Goal: Task Accomplishment & Management: Manage account settings

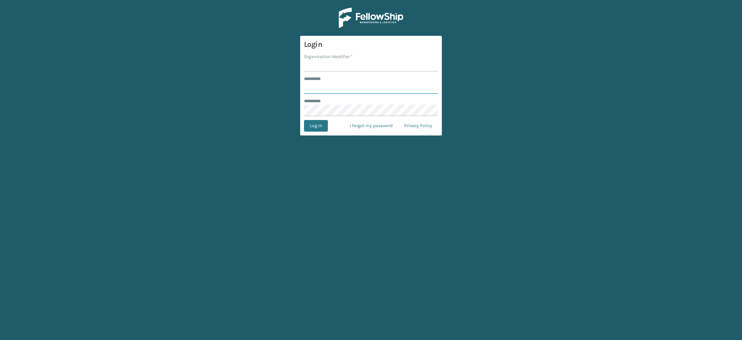
type input "**********"
click at [347, 64] on input "Organization Identifier *" at bounding box center [371, 66] width 134 height 12
type input "SuperAdminOrganization"
click at [320, 124] on button "Log In" at bounding box center [316, 126] width 24 height 12
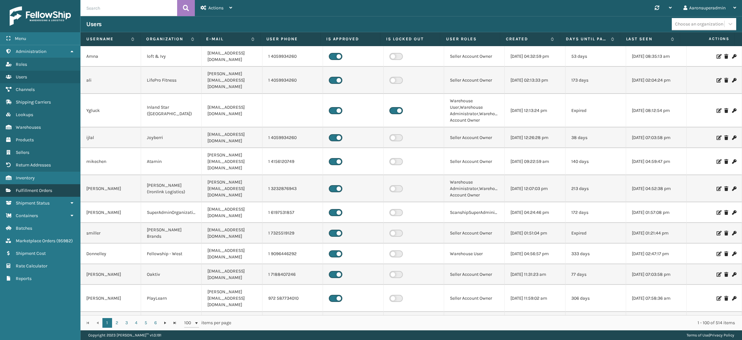
click at [46, 187] on span "Fulfillment Orders" at bounding box center [34, 189] width 36 height 5
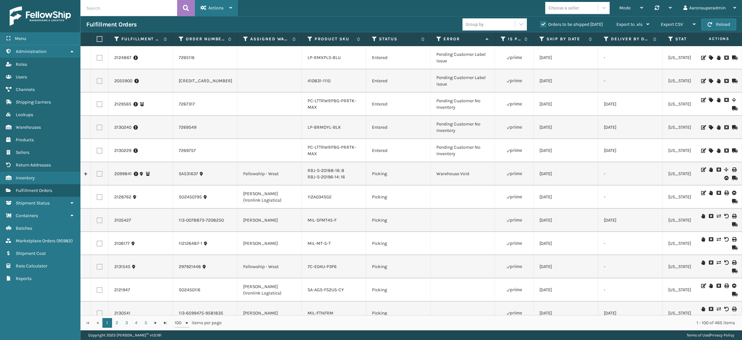
click at [208, 8] on span "Actions" at bounding box center [215, 7] width 15 height 5
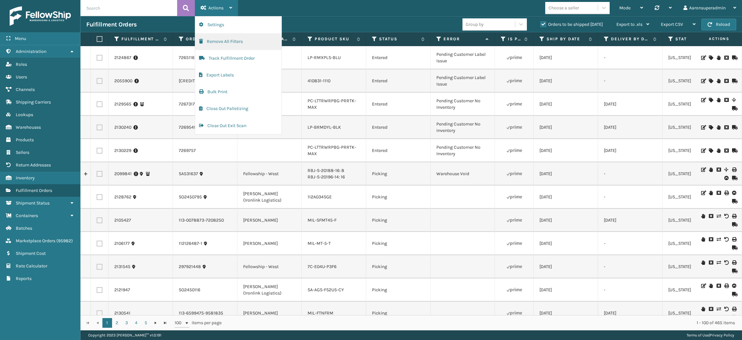
click at [221, 43] on button "Remove All Filters" at bounding box center [238, 41] width 86 height 17
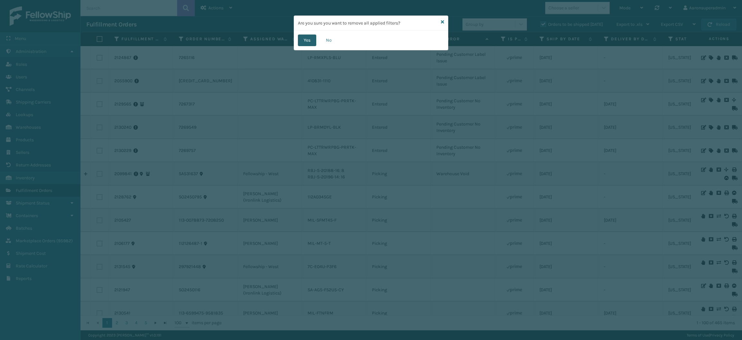
click at [305, 43] on button "Yes" at bounding box center [307, 40] width 18 height 12
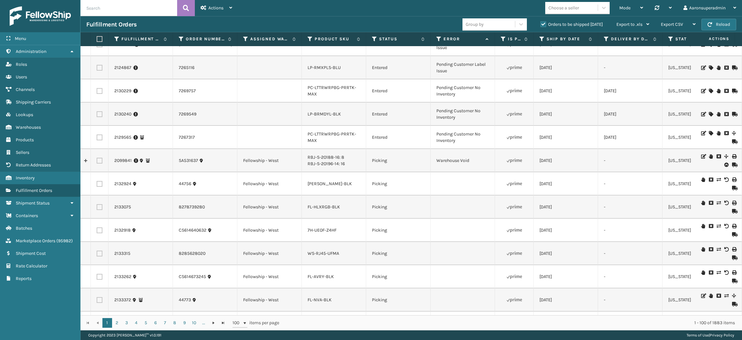
scroll to position [116, 0]
click at [245, 40] on icon at bounding box center [245, 39] width 5 height 6
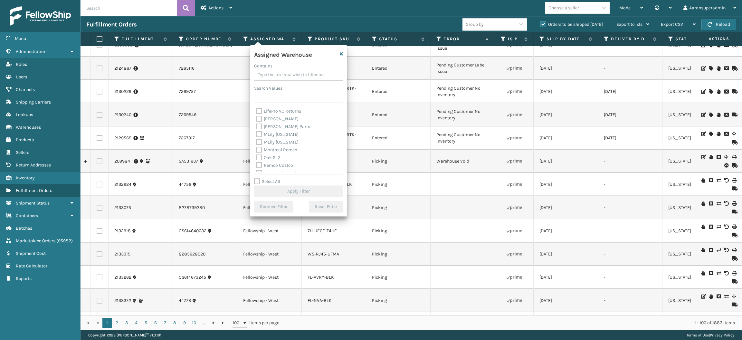
scroll to position [115, 0]
click at [270, 120] on label "[PERSON_NAME]" at bounding box center [277, 118] width 43 height 5
click at [256, 120] on input "[PERSON_NAME]" at bounding box center [256, 117] width 0 height 4
checkbox input "true"
click at [286, 190] on button "Apply Filter" at bounding box center [298, 191] width 89 height 12
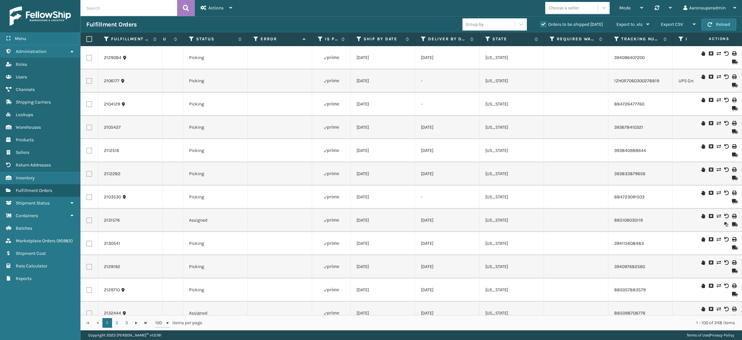
scroll to position [0, 183]
click at [360, 39] on icon at bounding box center [359, 39] width 5 height 6
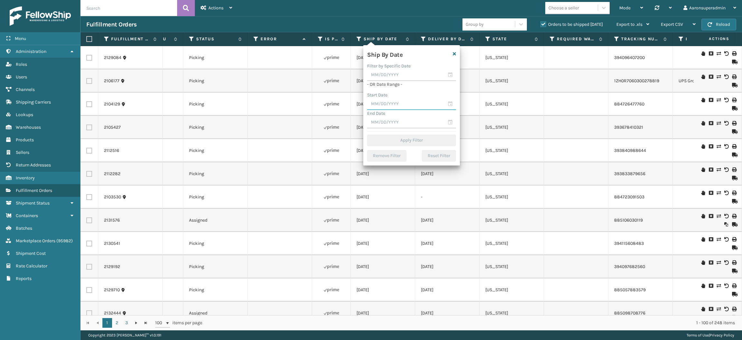
click at [388, 106] on input "text" at bounding box center [411, 104] width 89 height 12
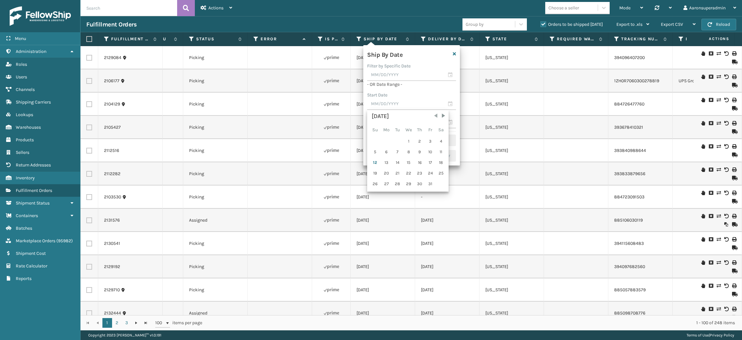
click at [433, 118] on span "Previous Month" at bounding box center [436, 115] width 6 height 6
click at [388, 139] on div "1" at bounding box center [386, 141] width 11 height 10
type input "[DATE]"
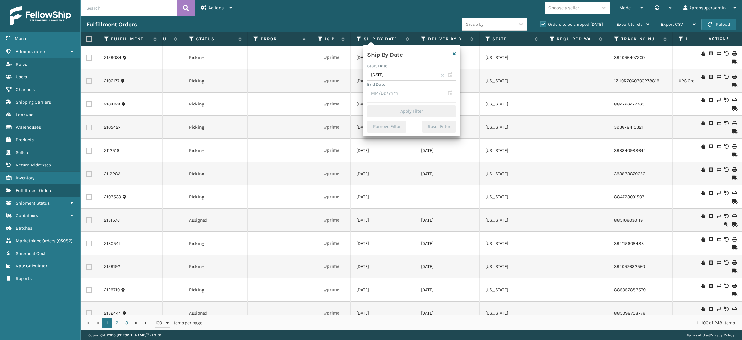
click at [397, 100] on div "Ship By Date Start Date [DATE] End Date Apply Filter Remove Filter Reset Filter" at bounding box center [411, 90] width 97 height 91
click at [402, 91] on input "text" at bounding box center [411, 94] width 89 height 12
click at [410, 141] on div "8" at bounding box center [408, 141] width 11 height 10
type input "[DATE]"
click at [403, 117] on div "Ship By Date Start Date [DATE] End Date [DATE] Apply Filter Remove Filter Reset…" at bounding box center [411, 90] width 97 height 91
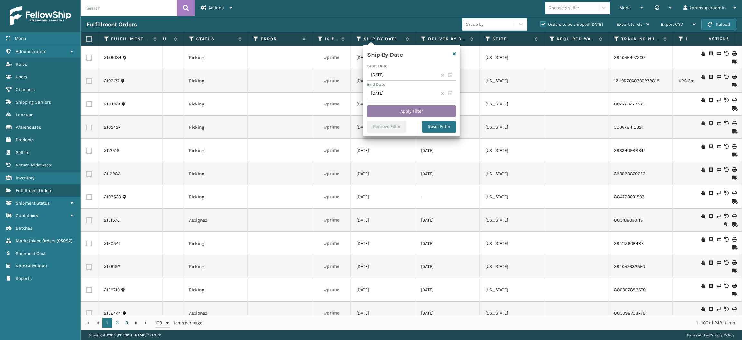
click at [403, 114] on button "Apply Filter" at bounding box center [411, 111] width 89 height 12
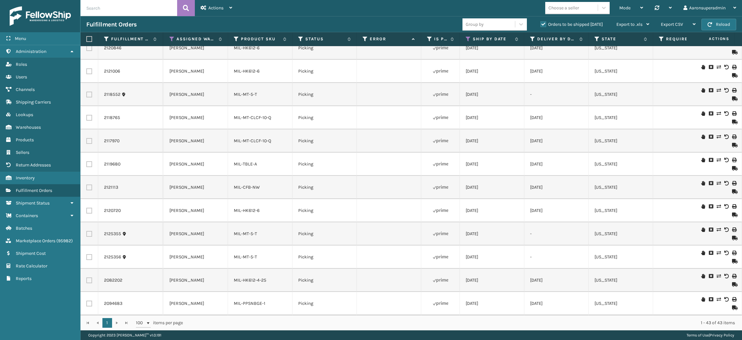
scroll to position [0, 0]
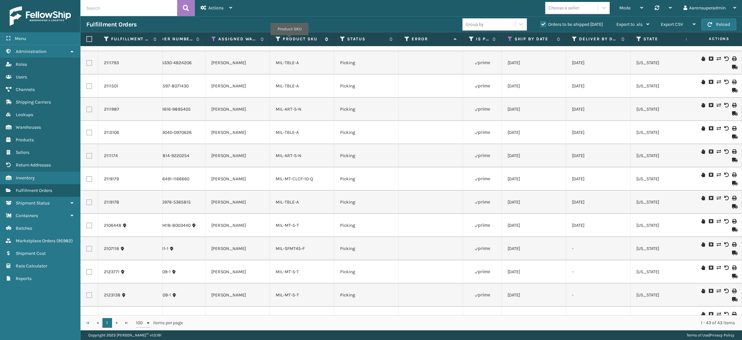
click at [290, 38] on label "Product SKU" at bounding box center [302, 39] width 39 height 6
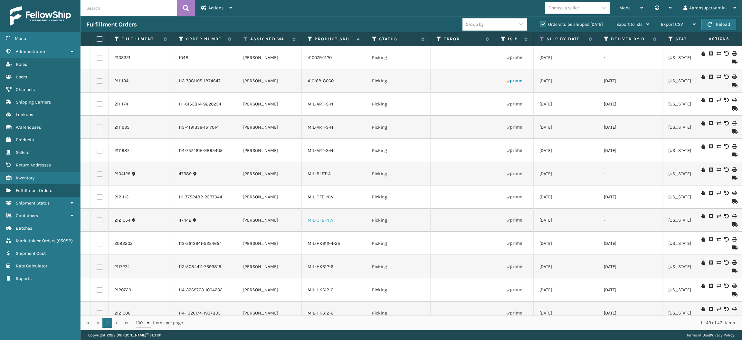
click at [321, 220] on link "MIL-CFB-NW" at bounding box center [321, 219] width 26 height 5
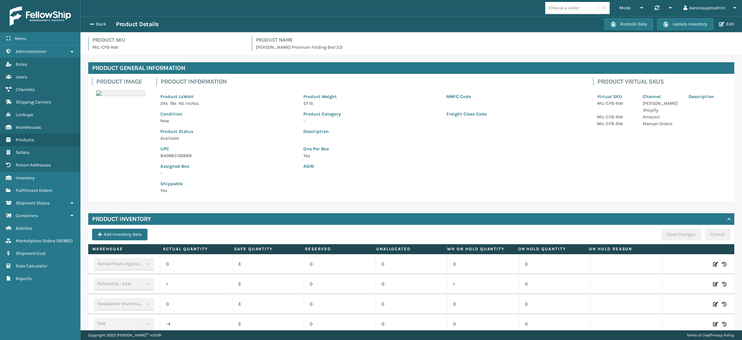
scroll to position [110, 0]
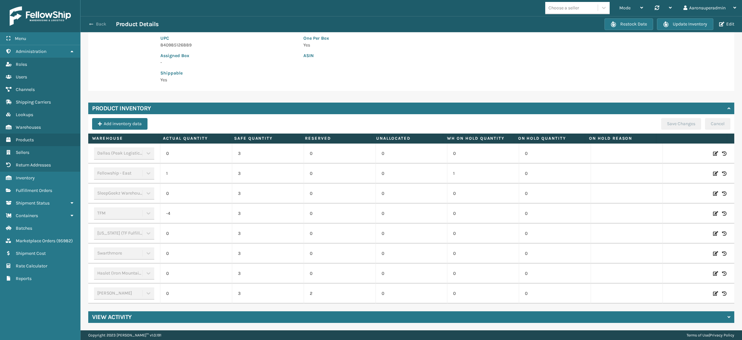
click at [92, 23] on span "button" at bounding box center [91, 24] width 4 height 5
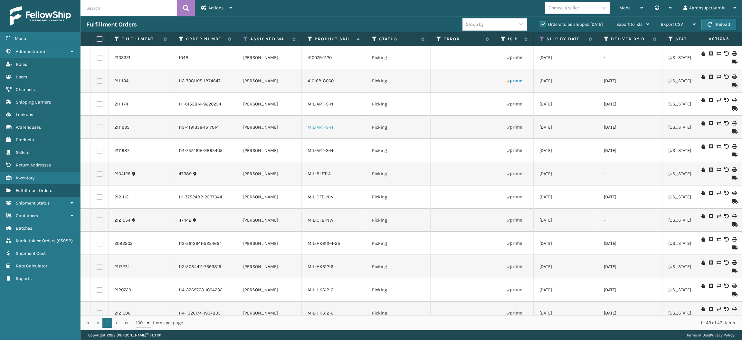
click at [322, 126] on link "MIL-ART-S-N" at bounding box center [321, 126] width 26 height 5
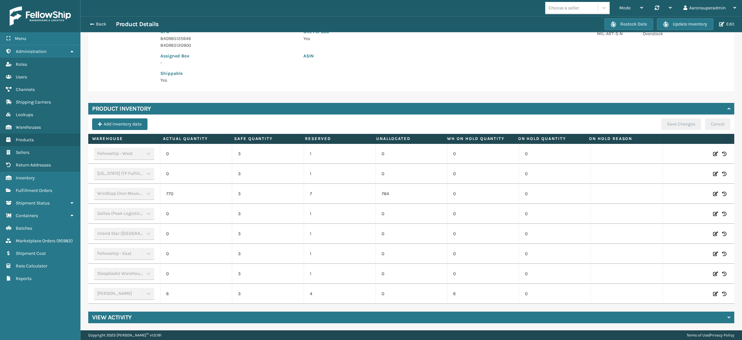
click at [713, 295] on icon at bounding box center [715, 293] width 5 height 6
click at [168, 297] on span "Decrease value" at bounding box center [170, 294] width 5 height 5
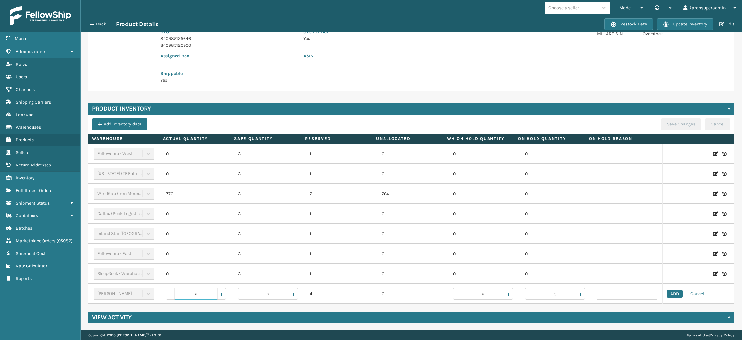
click at [168, 297] on span "Decrease value" at bounding box center [170, 294] width 5 height 5
type input "0"
click at [667, 296] on button "ADD" at bounding box center [675, 294] width 16 height 8
click at [669, 118] on button "Save Changes" at bounding box center [681, 124] width 40 height 12
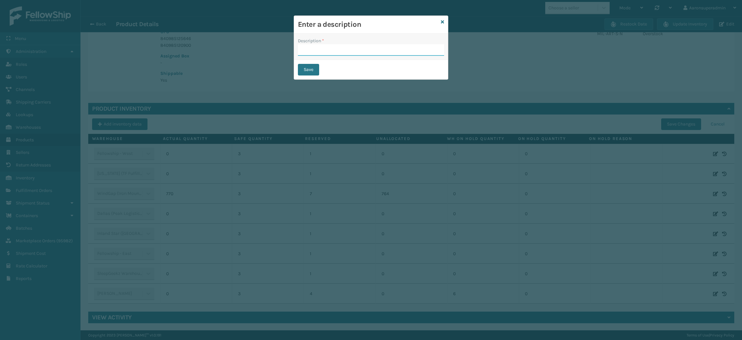
click at [368, 53] on input "Description *" at bounding box center [371, 50] width 146 height 12
type input "safety reduced"
click at [302, 72] on button "Save" at bounding box center [308, 70] width 21 height 12
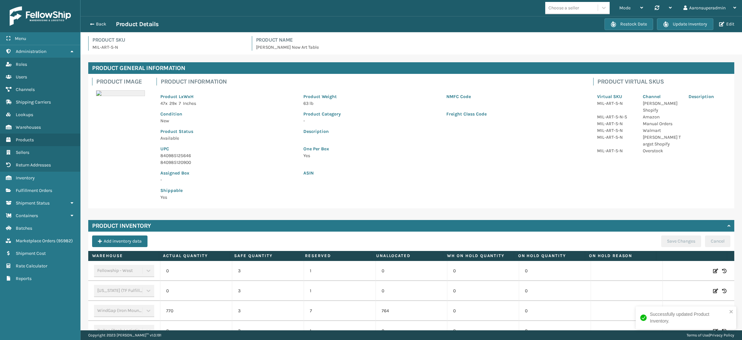
click at [94, 20] on div "Back Product Details" at bounding box center [345, 24] width 518 height 8
click at [95, 23] on button "Back" at bounding box center [101, 24] width 30 height 6
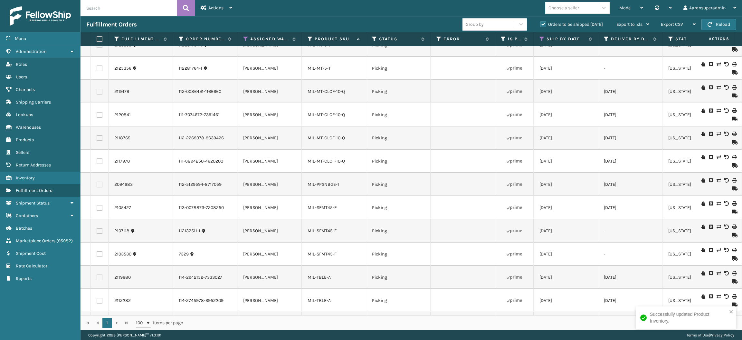
scroll to position [735, 0]
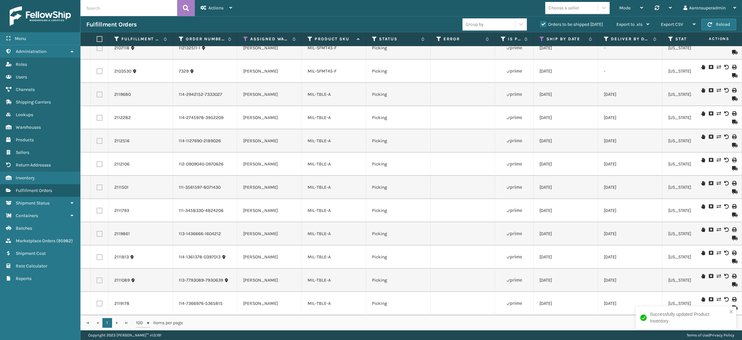
click at [321, 245] on td "MIL-TBLE-A" at bounding box center [334, 256] width 64 height 23
click at [319, 254] on link "MIL-TBLE-A" at bounding box center [319, 256] width 23 height 5
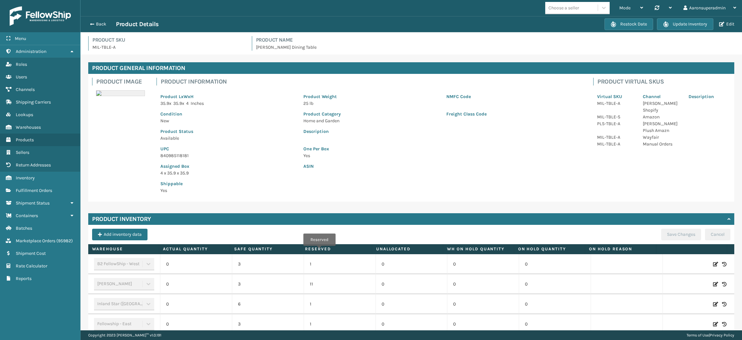
scroll to position [90, 0]
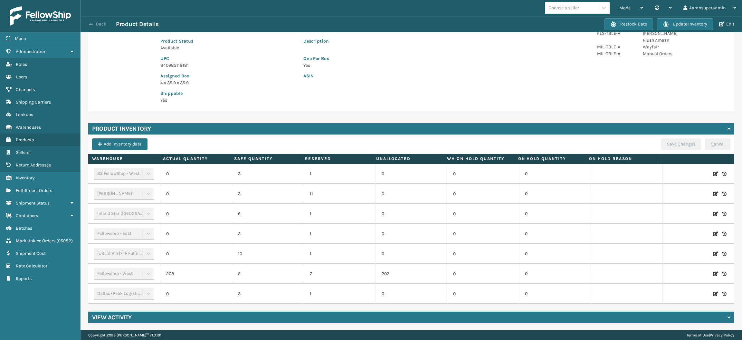
click at [93, 24] on button "Back" at bounding box center [101, 24] width 30 height 6
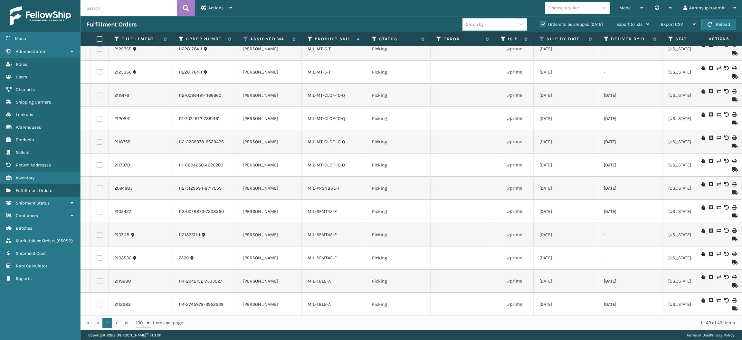
scroll to position [735, 0]
drag, startPoint x: 339, startPoint y: 156, endPoint x: 297, endPoint y: 155, distance: 41.6
copy tr "MIL-TBLE-A"
click at [123, 8] on input "text" at bounding box center [129, 8] width 97 height 16
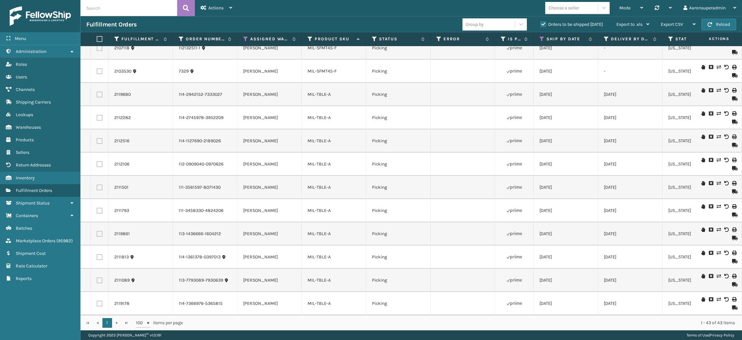
paste input "MIL-TBLE-A"
type input "MIL-TBLE-A"
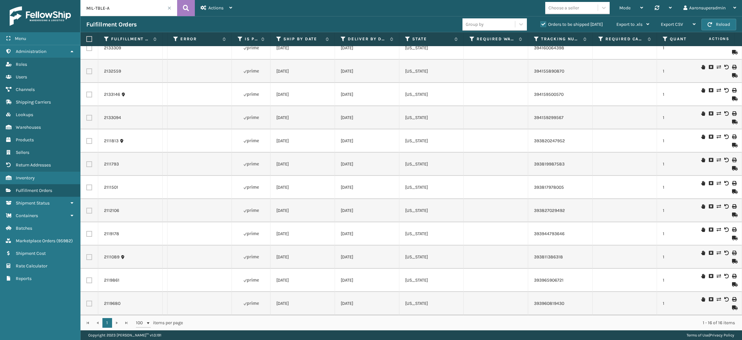
scroll to position [109, 252]
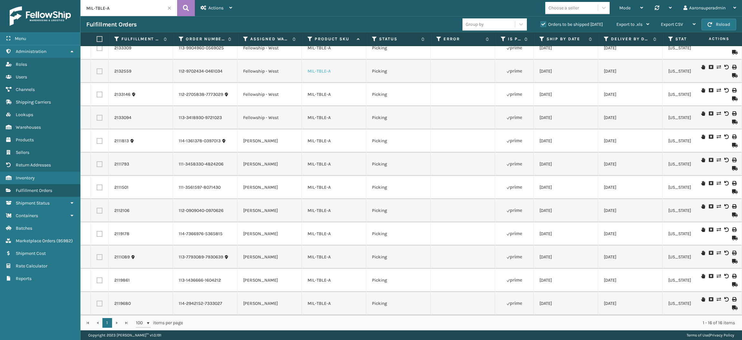
click at [325, 68] on link "MIL-TBLE-A" at bounding box center [319, 70] width 23 height 5
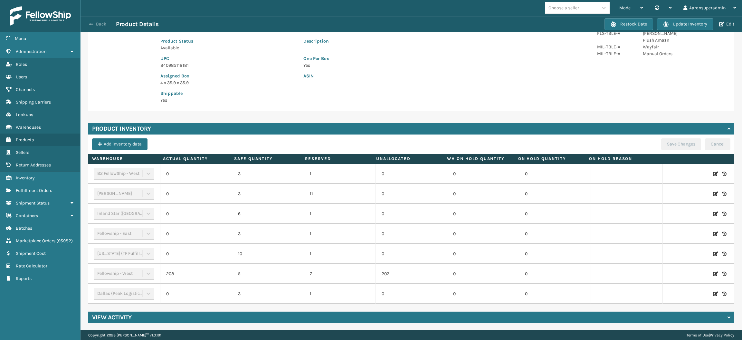
click at [100, 24] on button "Back" at bounding box center [101, 24] width 30 height 6
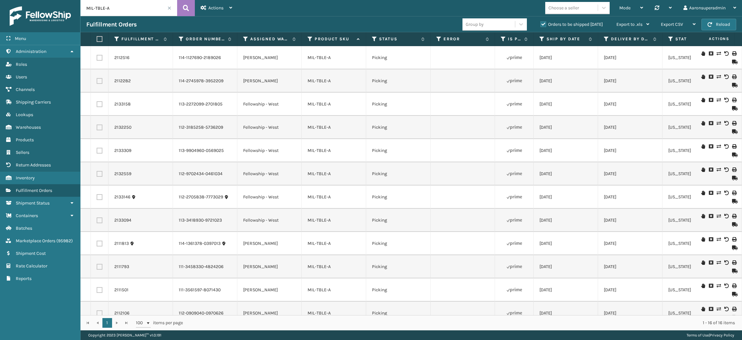
click at [99, 42] on label at bounding box center [99, 39] width 4 height 6
click at [97, 41] on input "checkbox" at bounding box center [97, 39] width 0 height 4
checkbox input "true"
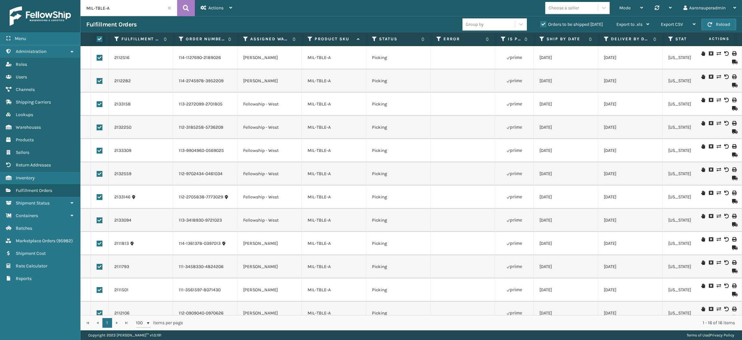
checkbox input "true"
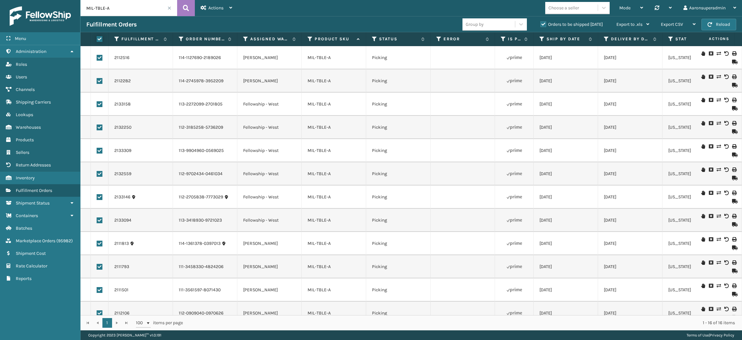
checkbox input "true"
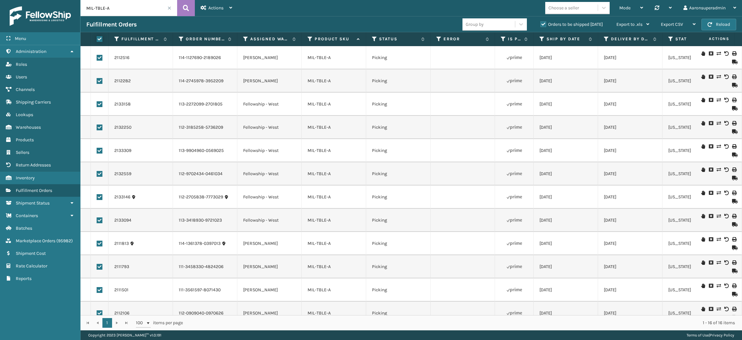
checkbox input "true"
click at [505, 24] on span "Bulk Actions" at bounding box center [503, 24] width 25 height 5
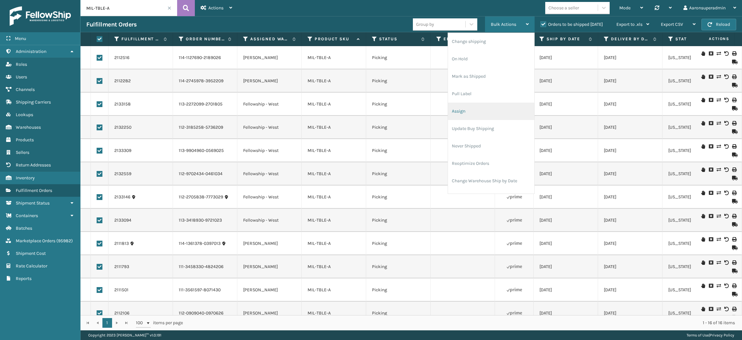
click at [476, 108] on li "Assign" at bounding box center [491, 110] width 86 height 17
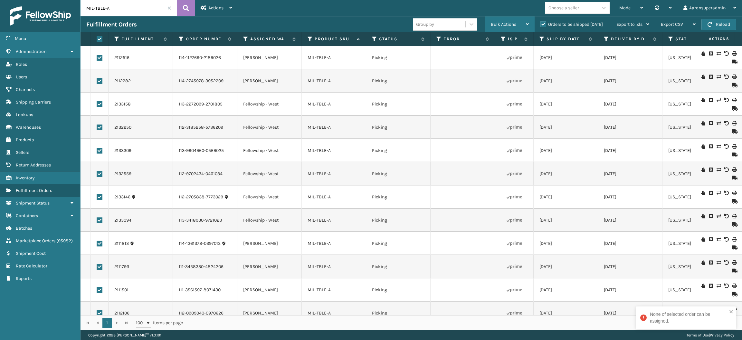
click at [502, 22] on span "Bulk Actions" at bounding box center [503, 24] width 25 height 5
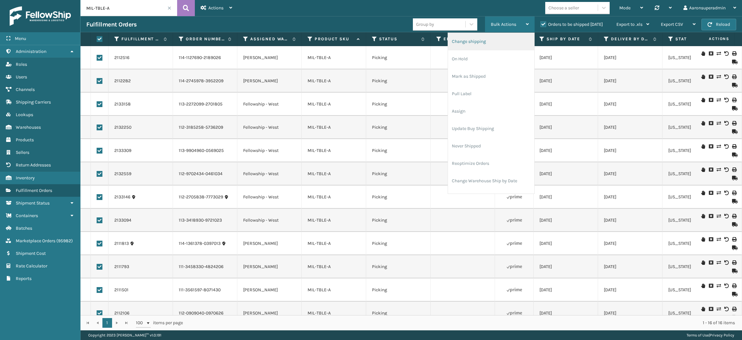
click at [486, 43] on li "Change shipping" at bounding box center [491, 41] width 86 height 17
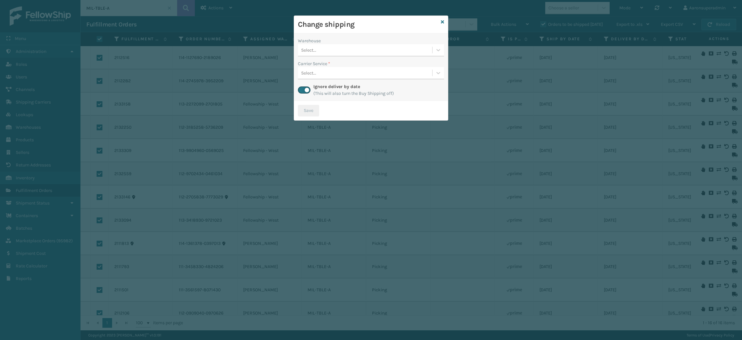
click at [362, 52] on div "Select..." at bounding box center [365, 50] width 134 height 11
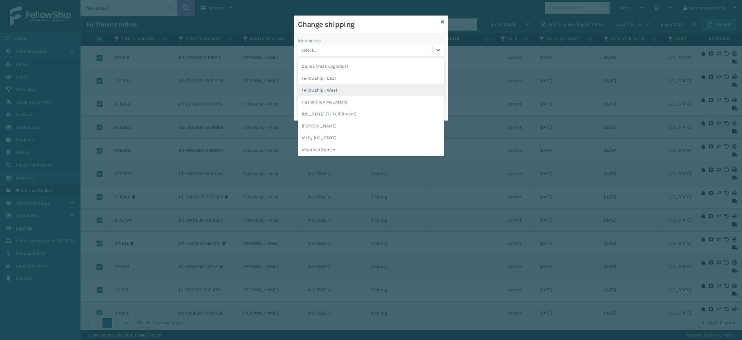
click at [353, 85] on div "Fellowship - West" at bounding box center [371, 90] width 146 height 12
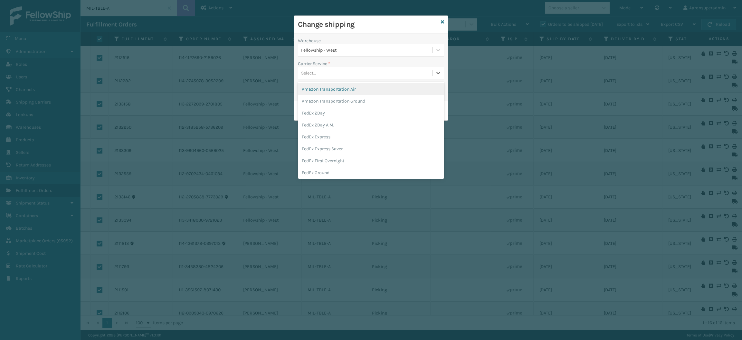
click at [343, 72] on div "Select..." at bounding box center [365, 73] width 134 height 11
click at [339, 134] on div "FedEx Home Delivery" at bounding box center [371, 134] width 146 height 12
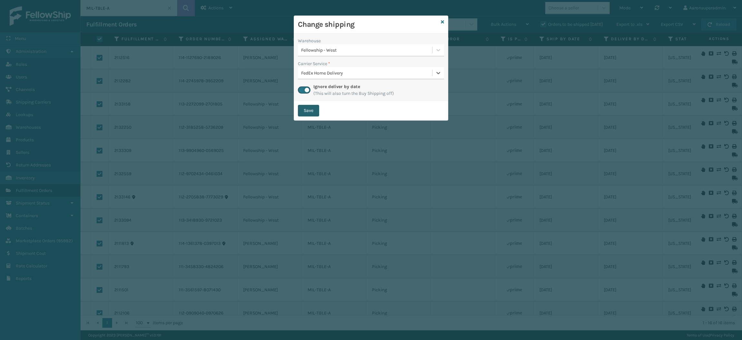
click at [310, 111] on button "Save" at bounding box center [308, 111] width 21 height 12
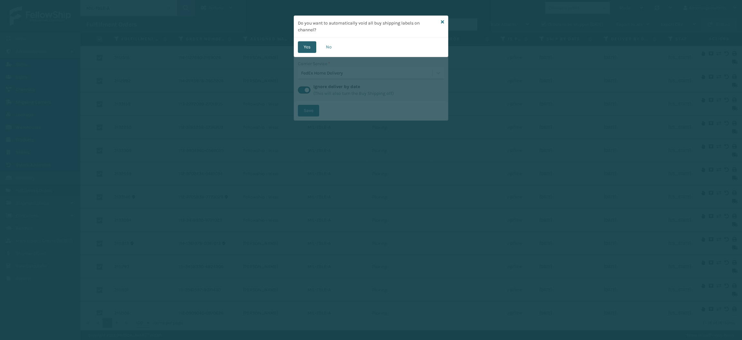
click at [308, 44] on button "Yes" at bounding box center [307, 47] width 18 height 12
checkbox input "false"
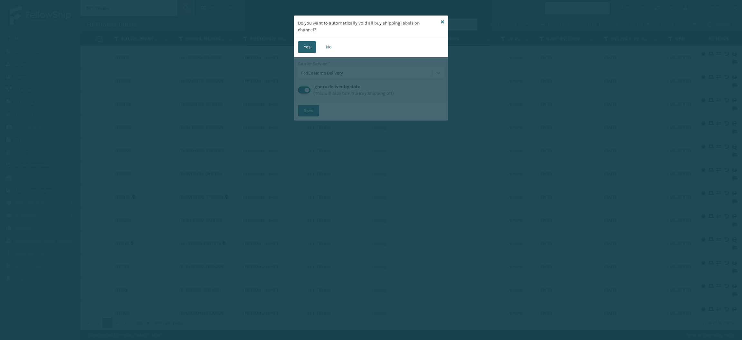
checkbox input "false"
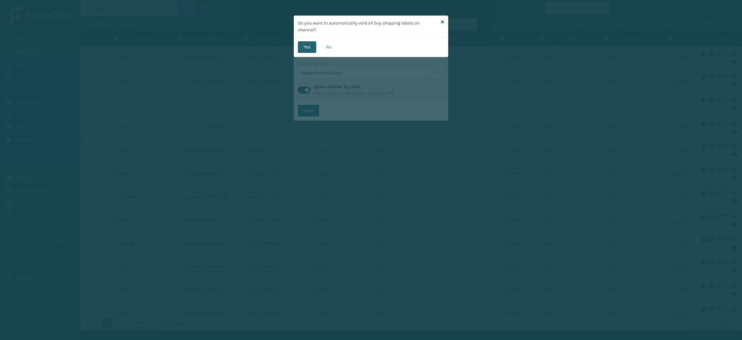
checkbox input "false"
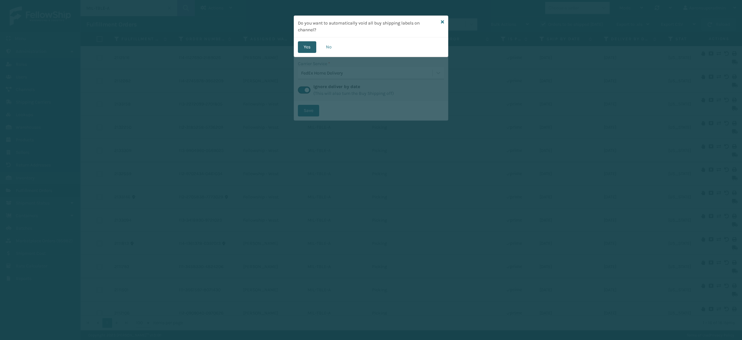
checkbox input "false"
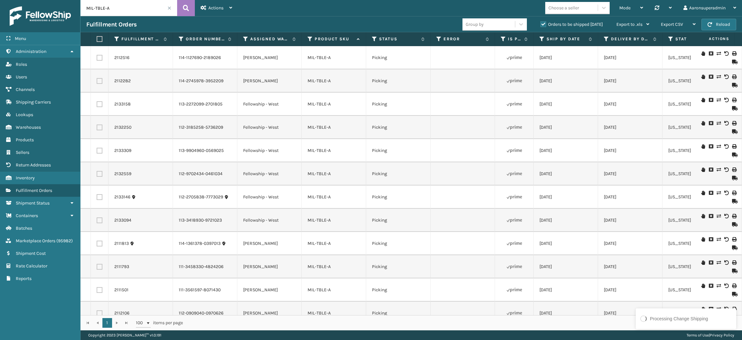
scroll to position [109, 0]
click at [245, 38] on icon at bounding box center [245, 39] width 5 height 6
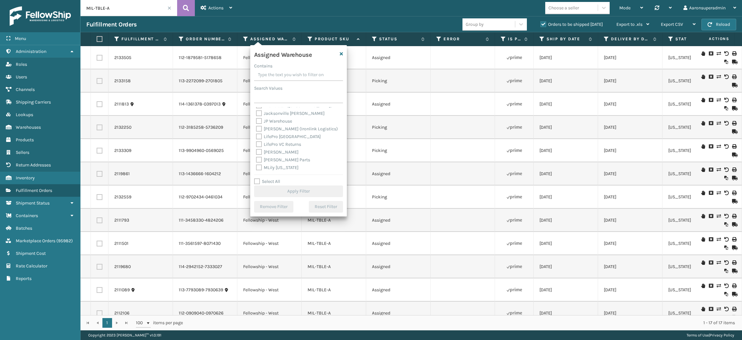
scroll to position [88, 0]
click at [270, 145] on label "[PERSON_NAME]" at bounding box center [277, 146] width 43 height 5
click at [256, 145] on input "[PERSON_NAME]" at bounding box center [256, 145] width 0 height 4
checkbox input "true"
click at [276, 191] on button "Apply Filter" at bounding box center [298, 191] width 89 height 12
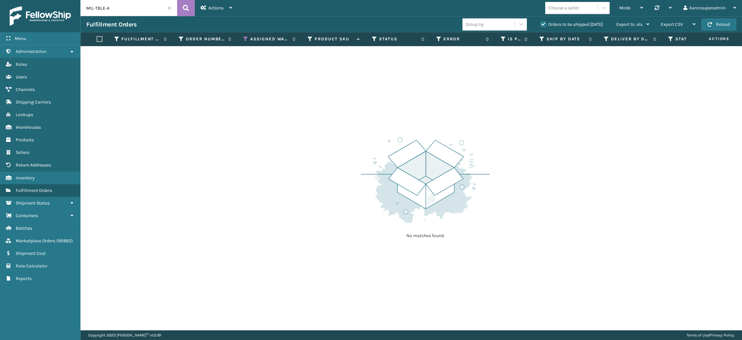
click at [169, 10] on input "MIL-TBLE-A" at bounding box center [129, 8] width 97 height 16
click at [168, 7] on span at bounding box center [170, 8] width 4 height 4
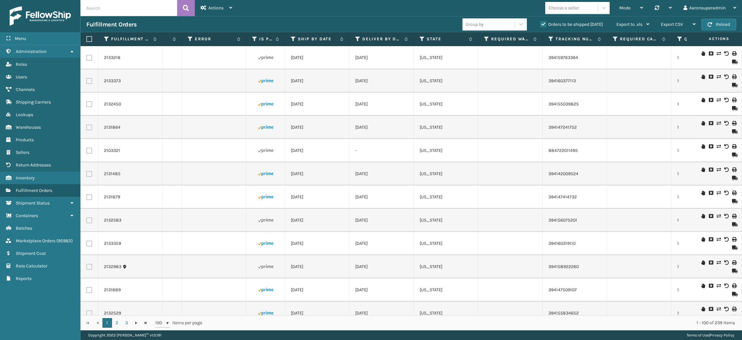
scroll to position [0, 248]
click at [292, 38] on icon at bounding box center [293, 39] width 5 height 6
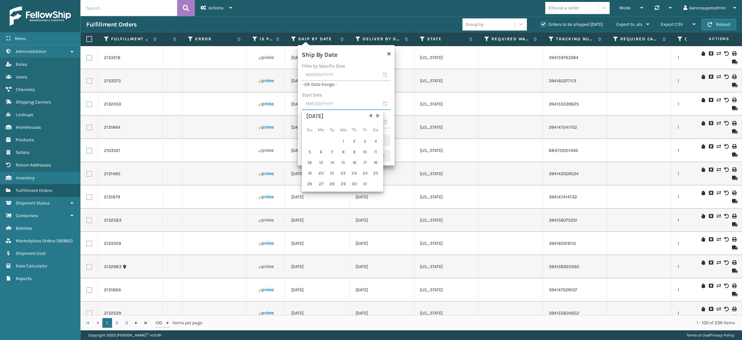
click at [329, 100] on input "text" at bounding box center [346, 104] width 89 height 12
click at [368, 118] on span "Previous Month" at bounding box center [370, 115] width 6 height 6
click at [318, 138] on div "1" at bounding box center [321, 141] width 11 height 10
type input "[DATE]"
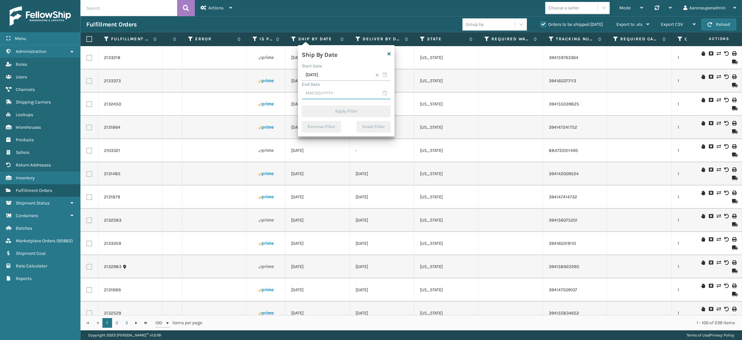
click at [324, 96] on input "text" at bounding box center [346, 94] width 89 height 12
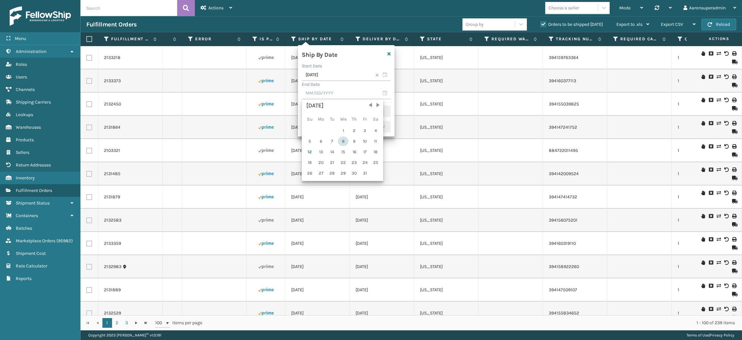
click at [345, 142] on div "8" at bounding box center [343, 141] width 11 height 10
type input "[DATE]"
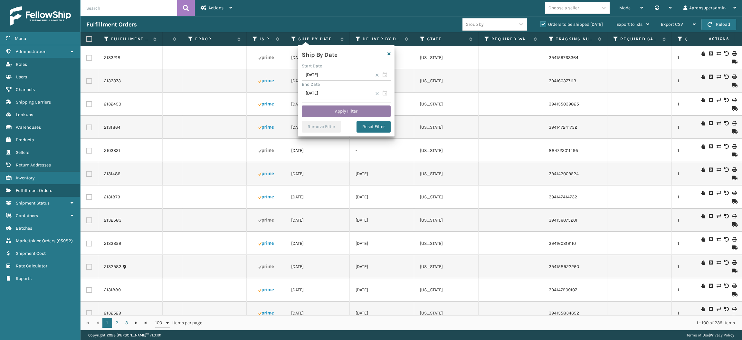
click at [339, 113] on button "Apply Filter" at bounding box center [346, 111] width 89 height 12
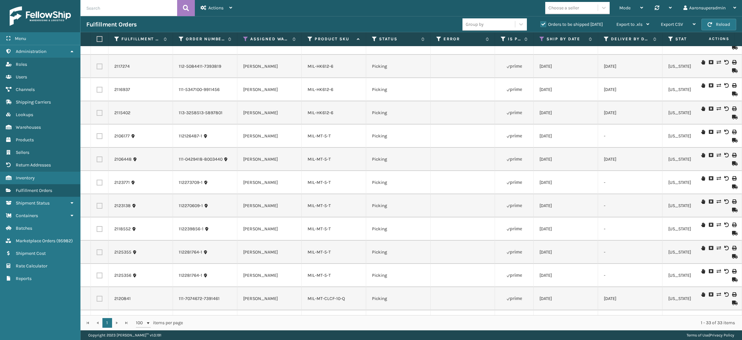
scroll to position [340, 0]
click at [320, 38] on label "Product SKU" at bounding box center [334, 39] width 39 height 6
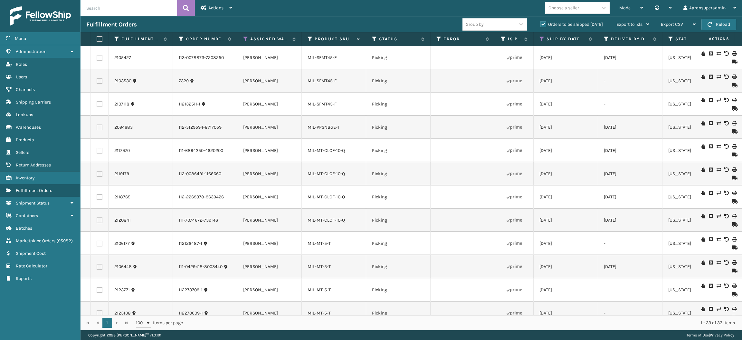
click at [717, 53] on icon at bounding box center [719, 53] width 4 height 5
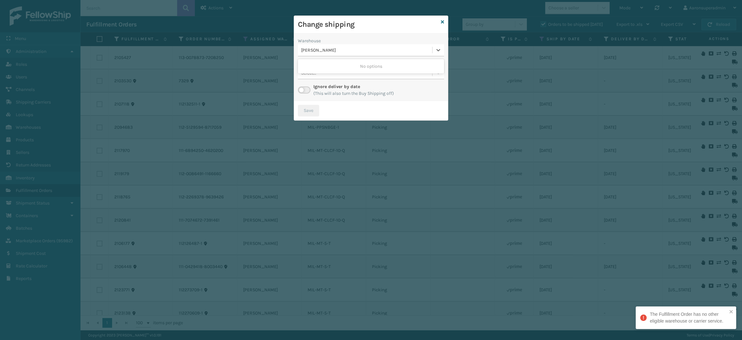
click at [326, 51] on div "[PERSON_NAME]" at bounding box center [367, 50] width 132 height 7
click at [442, 20] on icon at bounding box center [442, 22] width 3 height 5
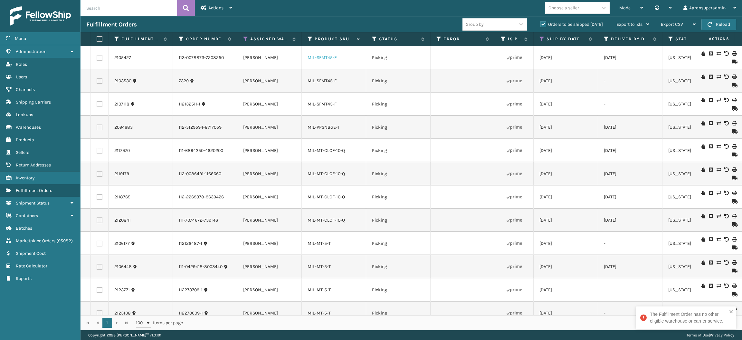
click at [318, 56] on link "MIL-SFMT45-F" at bounding box center [322, 57] width 29 height 5
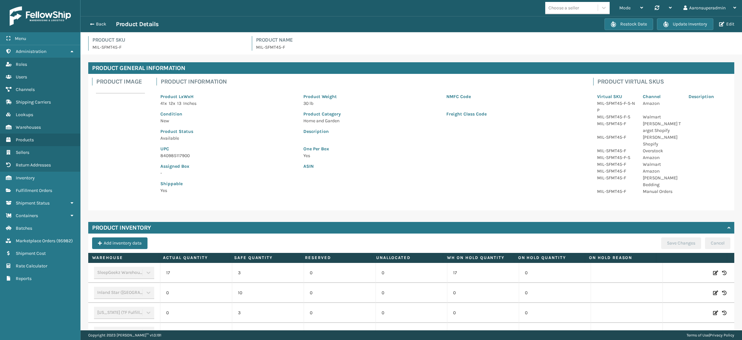
scroll to position [150, 0]
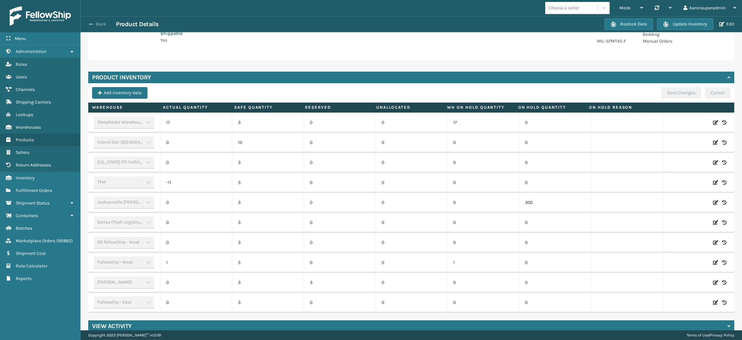
click at [99, 23] on button "Back" at bounding box center [101, 24] width 30 height 6
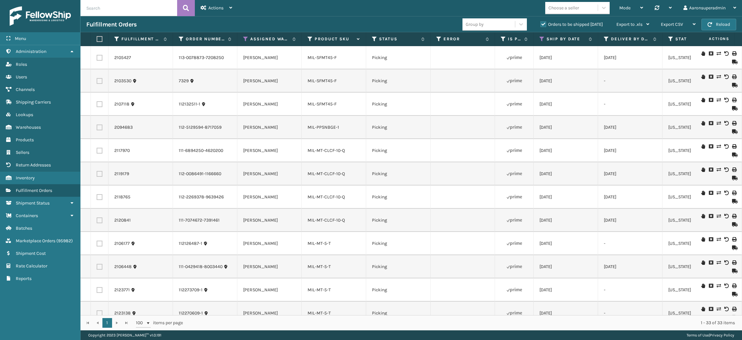
click at [717, 123] on icon at bounding box center [719, 123] width 4 height 5
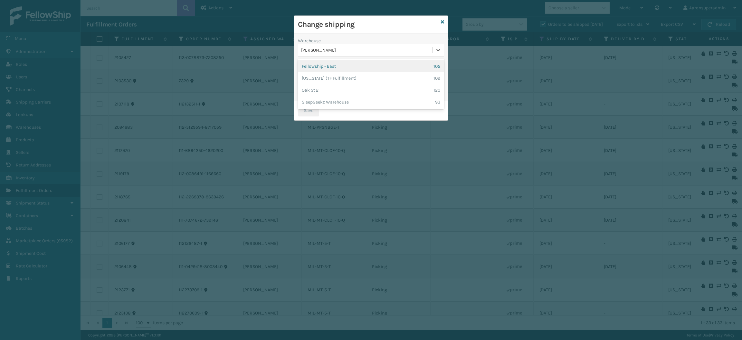
click at [328, 48] on div "[PERSON_NAME]" at bounding box center [367, 50] width 132 height 7
click at [340, 79] on div "[US_STATE] (TF Fulfillment) 109" at bounding box center [371, 78] width 146 height 12
click at [335, 79] on div "Select..." at bounding box center [371, 73] width 146 height 12
click at [328, 71] on div "Select..." at bounding box center [365, 73] width 134 height 11
click at [305, 91] on label at bounding box center [304, 89] width 13 height 7
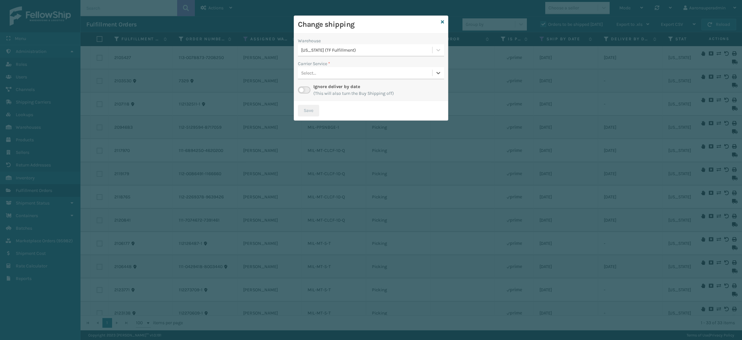
click at [302, 91] on input "checkbox" at bounding box center [300, 88] width 4 height 4
click at [338, 76] on div "Select..." at bounding box center [365, 73] width 134 height 11
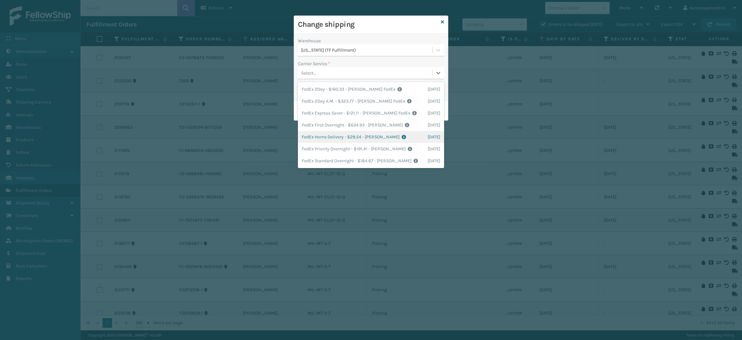
click at [327, 138] on div "FedEx Home Delivery - $29.54 - [PERSON_NAME] FedEx Shipping Cost $25.91 Surplus…" at bounding box center [371, 137] width 146 height 12
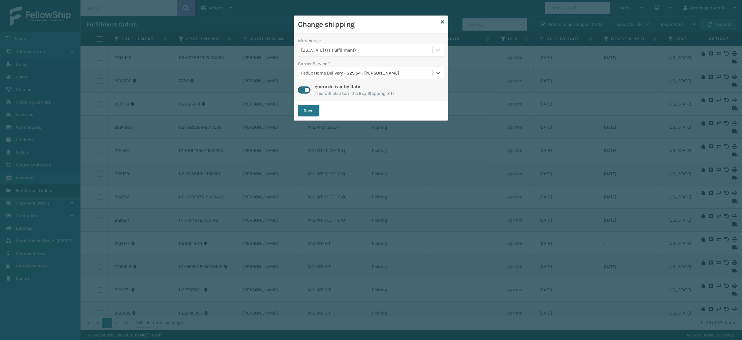
click at [310, 104] on div "Save" at bounding box center [371, 110] width 154 height 19
click at [309, 110] on button "Save" at bounding box center [308, 111] width 21 height 12
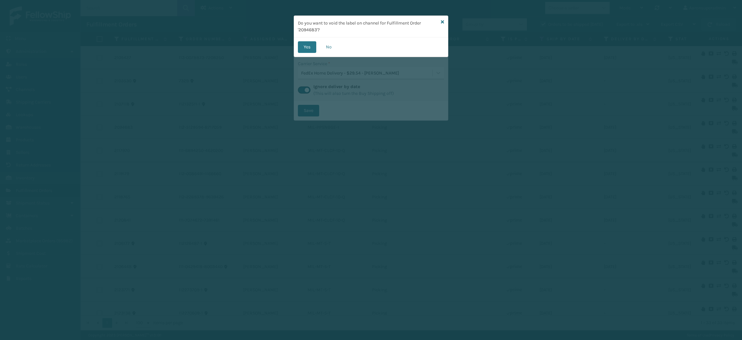
click at [308, 40] on div "Yes No" at bounding box center [371, 46] width 154 height 19
click at [326, 45] on button "No" at bounding box center [328, 47] width 17 height 12
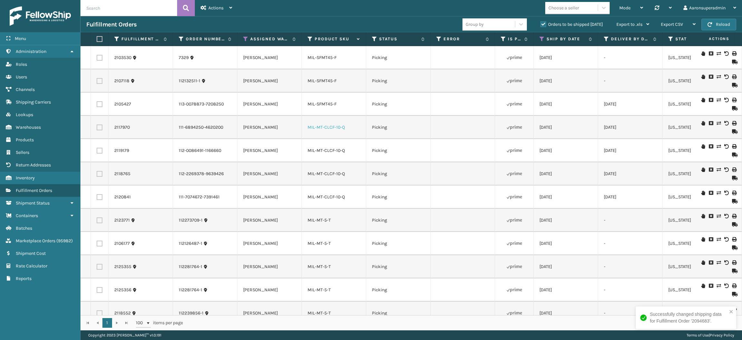
click at [336, 125] on link "MIL-MT-CLCF-10-Q" at bounding box center [326, 126] width 37 height 5
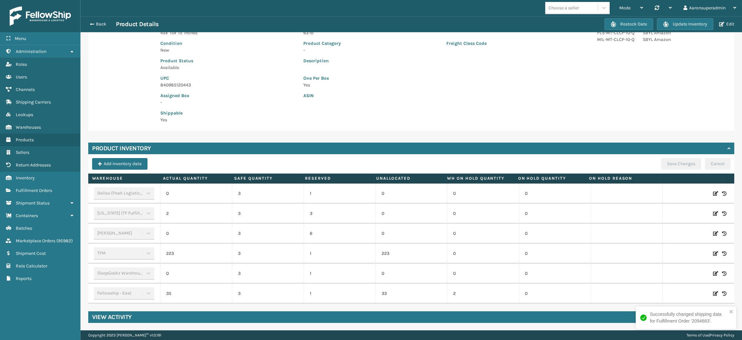
scroll to position [70, 0]
click at [98, 22] on button "Back" at bounding box center [101, 24] width 30 height 6
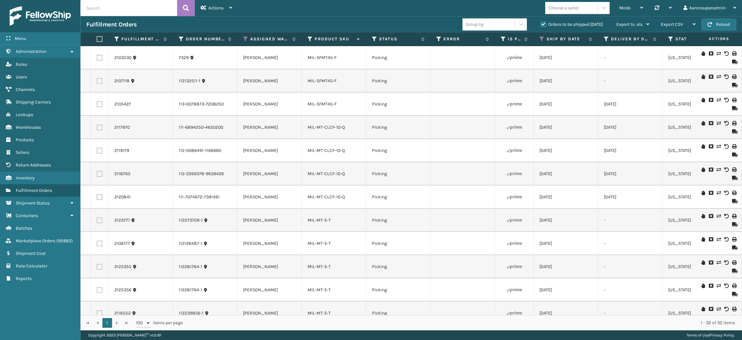
click at [99, 198] on label at bounding box center [100, 197] width 6 height 6
click at [97, 198] on input "checkbox" at bounding box center [97, 196] width 0 height 4
checkbox input "true"
click at [98, 176] on label at bounding box center [100, 174] width 6 height 6
click at [97, 175] on input "checkbox" at bounding box center [97, 173] width 0 height 4
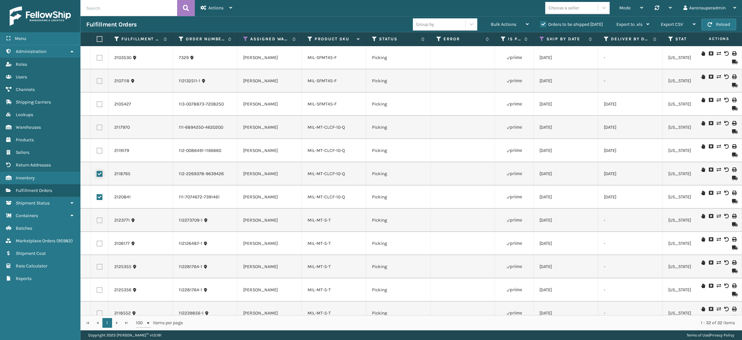
checkbox input "true"
click at [98, 150] on label at bounding box center [100, 151] width 6 height 6
click at [97, 150] on input "checkbox" at bounding box center [97, 150] width 0 height 4
checkbox input "true"
click at [97, 127] on label at bounding box center [100, 127] width 6 height 6
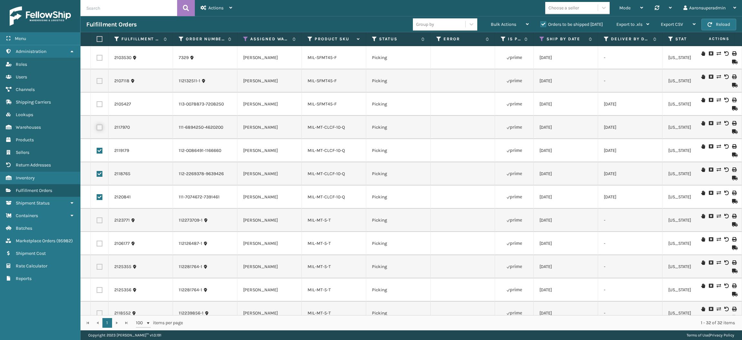
click at [97, 127] on input "checkbox" at bounding box center [97, 126] width 0 height 4
click at [502, 21] on div "Bulk Actions" at bounding box center [510, 24] width 38 height 16
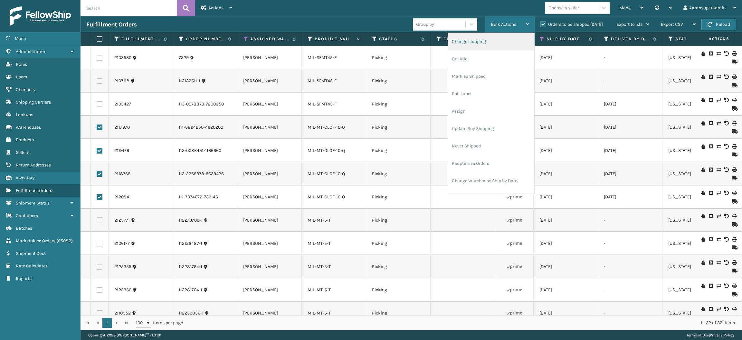
click at [484, 43] on li "Change shipping" at bounding box center [491, 41] width 86 height 17
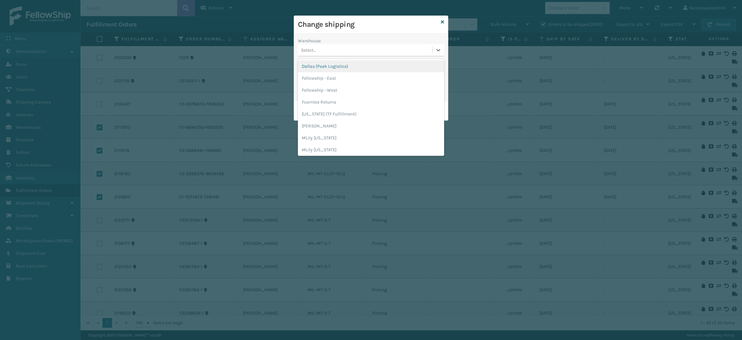
click at [358, 48] on div "Select..." at bounding box center [365, 50] width 134 height 11
click at [320, 130] on div "TFM" at bounding box center [371, 133] width 146 height 12
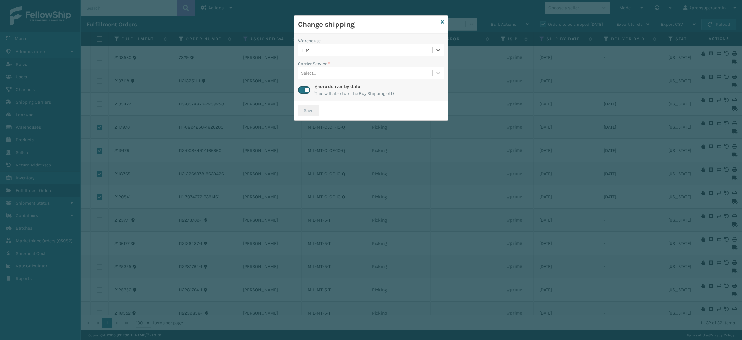
click at [330, 76] on div "Select..." at bounding box center [365, 73] width 134 height 11
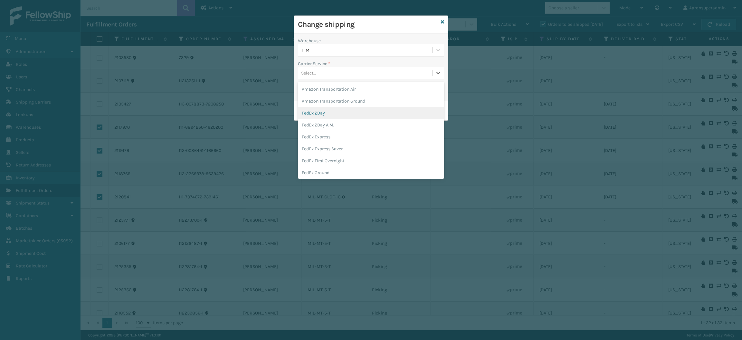
scroll to position [57, 0]
click at [333, 132] on div "FedEx Home Delivery" at bounding box center [371, 127] width 146 height 12
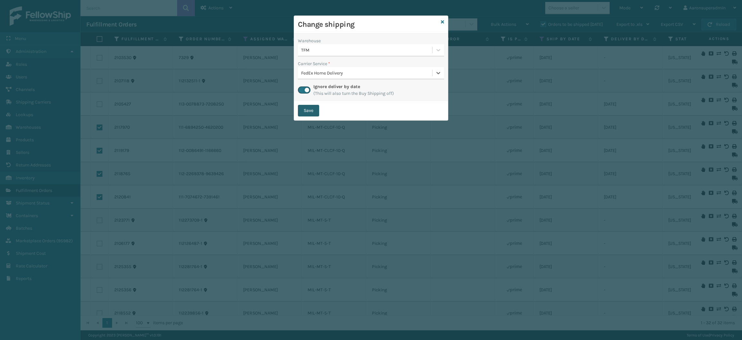
click at [307, 108] on button "Save" at bounding box center [308, 111] width 21 height 12
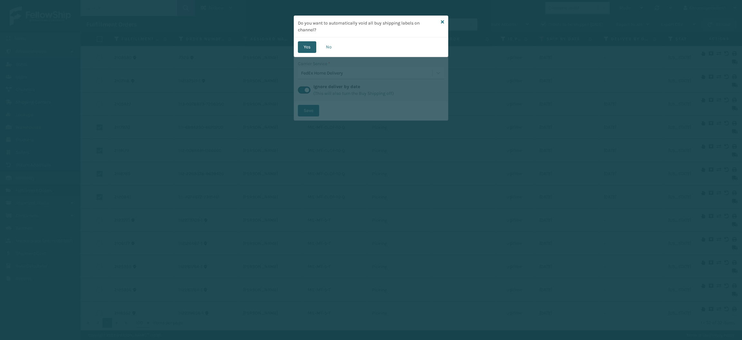
click at [302, 44] on button "Yes" at bounding box center [307, 47] width 18 height 12
checkbox input "false"
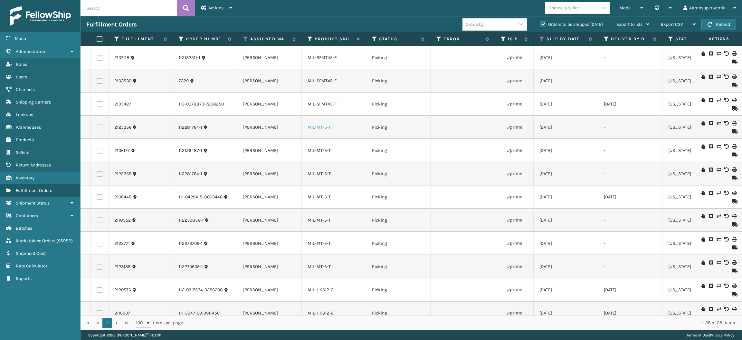
click at [315, 127] on link "MIL-MT-5-T" at bounding box center [319, 126] width 23 height 5
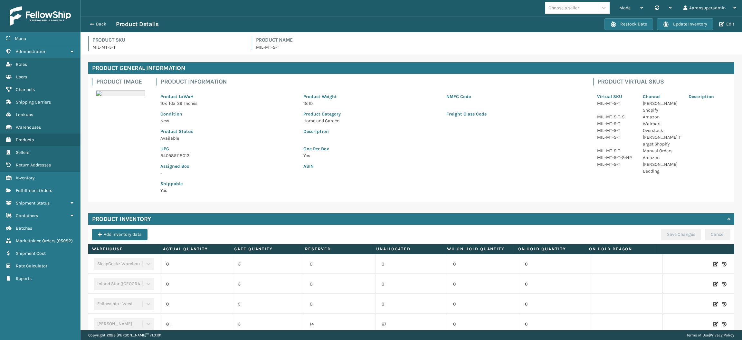
scroll to position [130, 0]
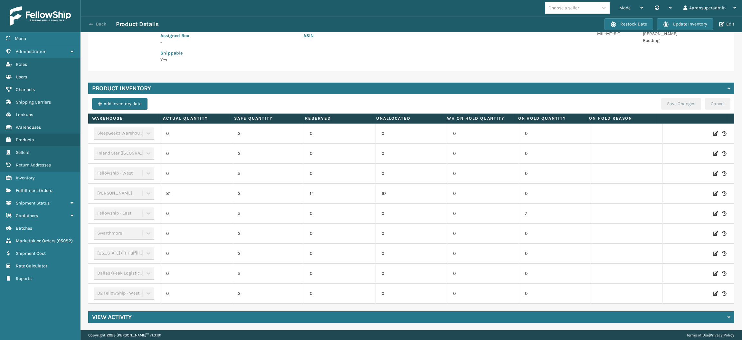
click at [94, 24] on button "Back" at bounding box center [101, 24] width 30 height 6
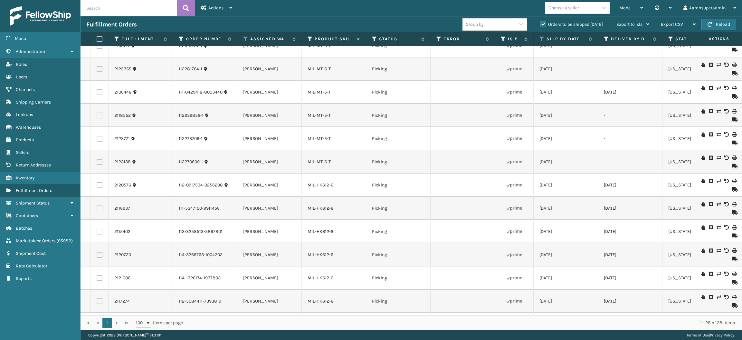
scroll to position [104, 0]
click at [321, 183] on link "MIL-HK612-6" at bounding box center [321, 185] width 26 height 5
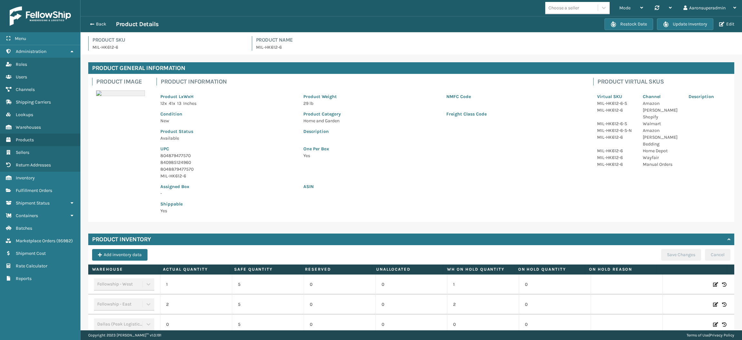
scroll to position [190, 0]
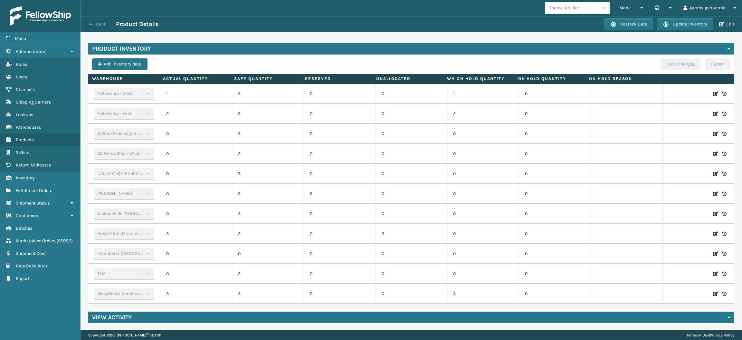
click at [99, 26] on button "Back" at bounding box center [101, 24] width 30 height 6
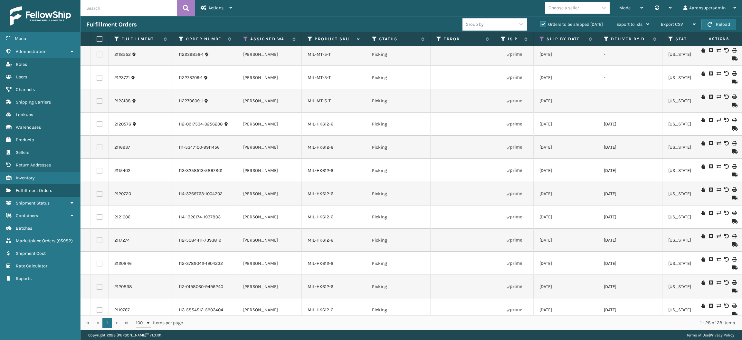
scroll to position [166, 0]
drag, startPoint x: 338, startPoint y: 177, endPoint x: 298, endPoint y: 174, distance: 39.8
copy tr "MIL-HK612-6"
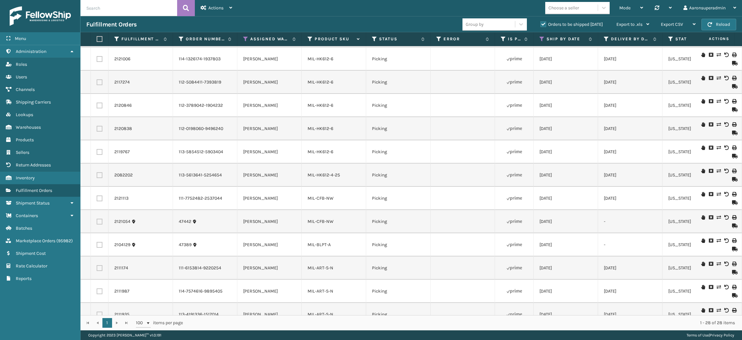
scroll to position [321, 0]
click at [717, 150] on icon at bounding box center [719, 149] width 4 height 5
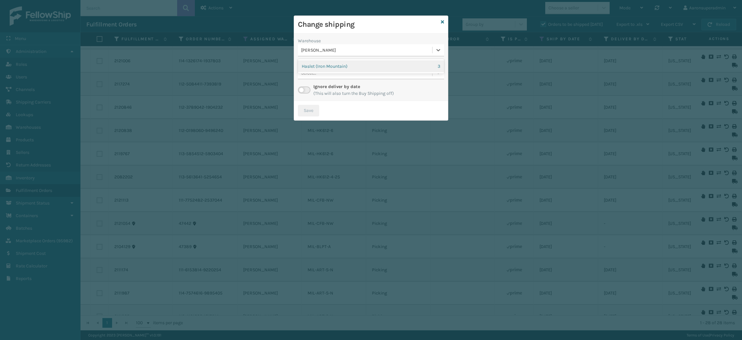
click at [312, 48] on div "[PERSON_NAME]" at bounding box center [367, 50] width 132 height 7
click at [316, 63] on div "Haslet (Iron Mountain) 3" at bounding box center [371, 66] width 146 height 12
click at [320, 79] on div "Select..." at bounding box center [371, 73] width 146 height 12
click at [317, 67] on div "Select..." at bounding box center [371, 73] width 146 height 12
click at [304, 96] on div "Ignore deliver by date (This will also turn the Buy Shipping off)" at bounding box center [371, 90] width 146 height 14
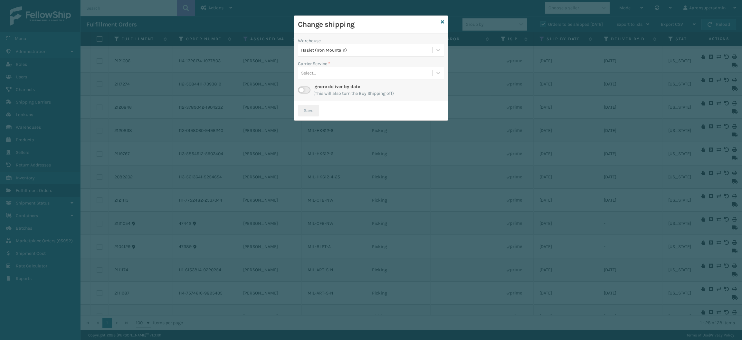
click at [304, 90] on label at bounding box center [304, 89] width 13 height 7
click at [302, 90] on input "checkbox" at bounding box center [300, 88] width 4 height 4
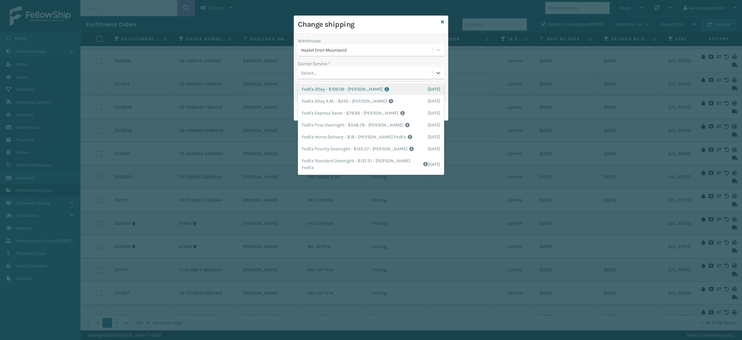
click at [328, 71] on div "Select..." at bounding box center [365, 73] width 134 height 11
click at [326, 134] on div "FedEx Home Delivery - $18 - [PERSON_NAME] FedEx Shipping Cost $15.79 Surplus Co…" at bounding box center [371, 137] width 146 height 12
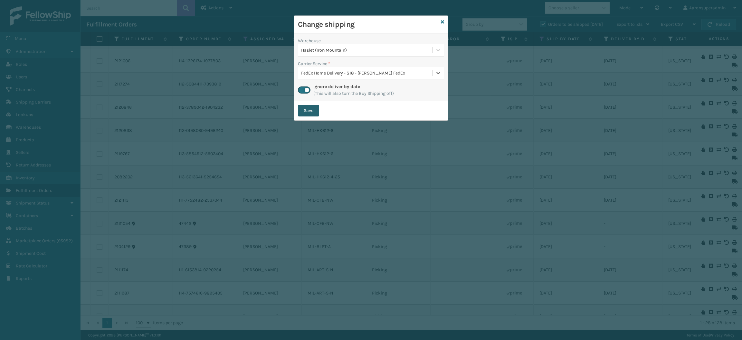
click at [312, 113] on button "Save" at bounding box center [308, 111] width 21 height 12
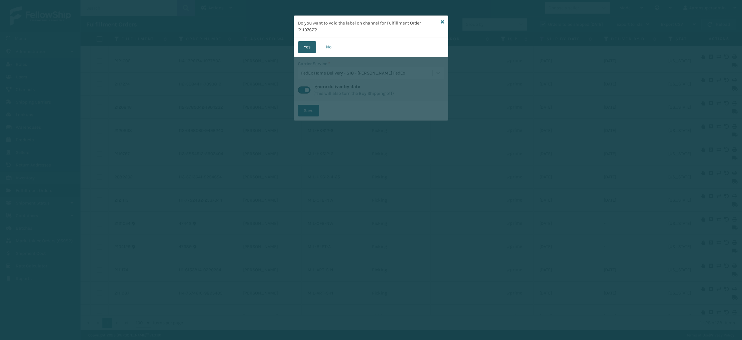
click at [308, 47] on button "Yes" at bounding box center [307, 47] width 18 height 12
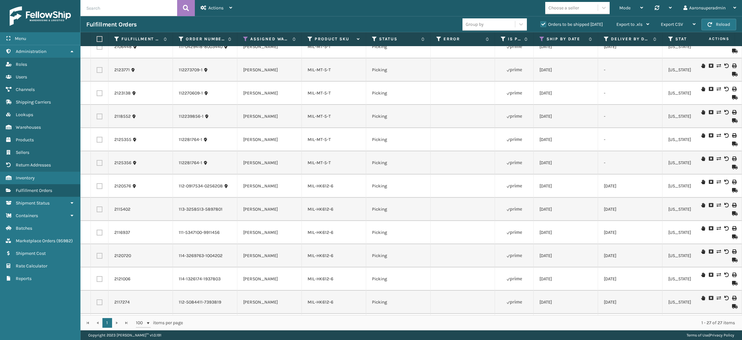
scroll to position [105, 0]
click at [717, 182] on icon at bounding box center [719, 180] width 4 height 5
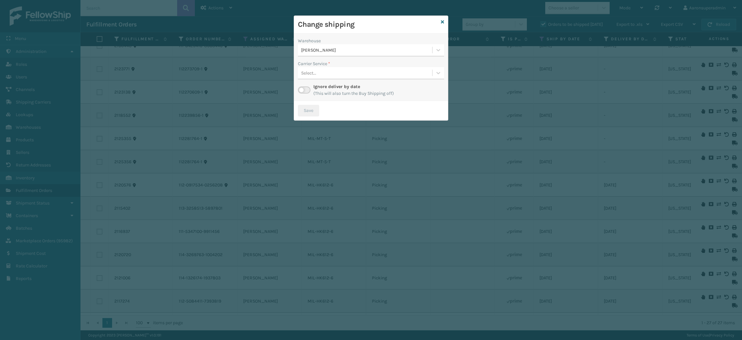
click at [314, 52] on div "[PERSON_NAME]" at bounding box center [367, 50] width 132 height 7
click at [318, 68] on div "Haslet (Iron Mountain) 2" at bounding box center [371, 66] width 146 height 12
click at [314, 75] on div "Select..." at bounding box center [308, 73] width 15 height 7
click at [319, 55] on div "Haslet (Iron Mountain)" at bounding box center [371, 50] width 146 height 12
click at [301, 91] on label at bounding box center [304, 89] width 13 height 7
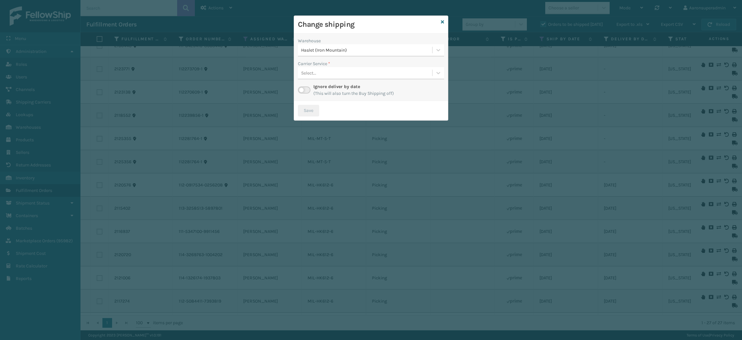
click at [301, 91] on input "checkbox" at bounding box center [300, 88] width 4 height 4
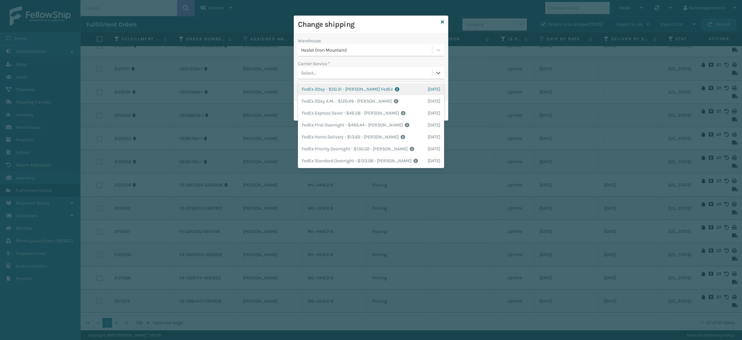
click at [322, 68] on div "Select..." at bounding box center [365, 73] width 134 height 11
click at [328, 138] on div "FedEx Home Delivery - $13.62 - [PERSON_NAME] FedEx Shipping Cost $11.95 Surplus…" at bounding box center [371, 137] width 146 height 12
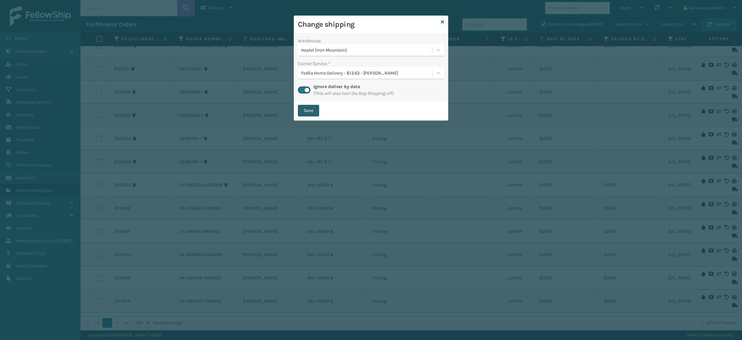
click at [309, 107] on button "Save" at bounding box center [308, 111] width 21 height 12
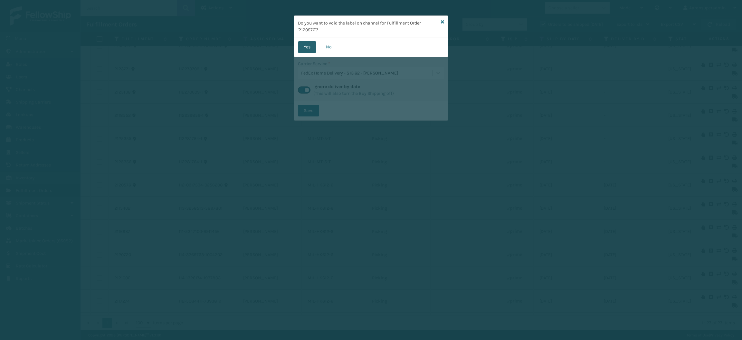
click at [306, 50] on button "Yes" at bounding box center [307, 47] width 18 height 12
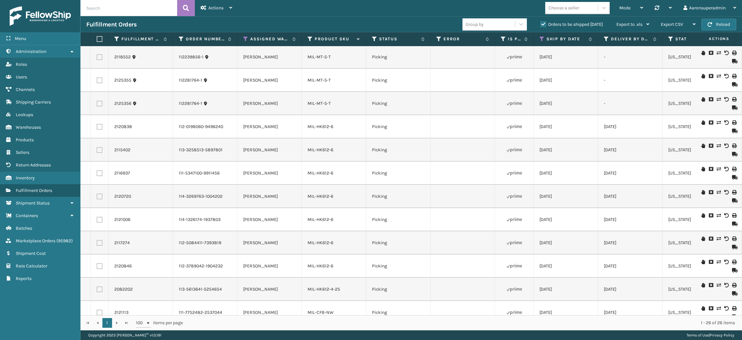
scroll to position [163, 0]
click at [717, 122] on icon at bounding box center [719, 122] width 4 height 5
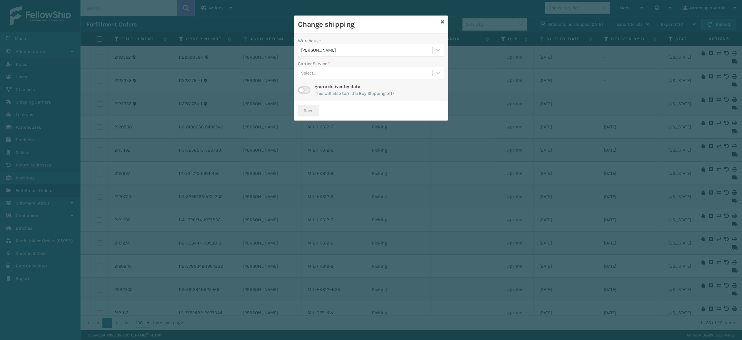
click at [319, 50] on div "[PERSON_NAME]" at bounding box center [367, 50] width 132 height 7
click at [321, 67] on div "Haslet (Iron Mountain) 1" at bounding box center [371, 66] width 146 height 12
click at [303, 90] on label at bounding box center [304, 89] width 13 height 7
click at [302, 90] on input "checkbox" at bounding box center [300, 88] width 4 height 4
click at [314, 74] on div "Select..." at bounding box center [308, 73] width 15 height 7
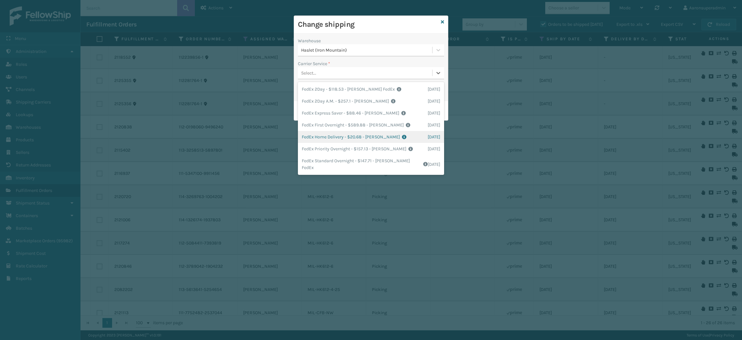
click at [316, 139] on div "FedEx Home Delivery - $20.68 - [PERSON_NAME] FedEx Shipping Cost $18.14 Surplus…" at bounding box center [371, 137] width 146 height 12
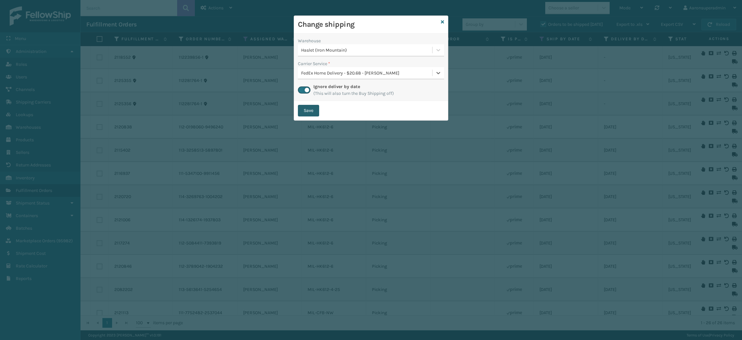
click at [308, 111] on button "Save" at bounding box center [308, 111] width 21 height 12
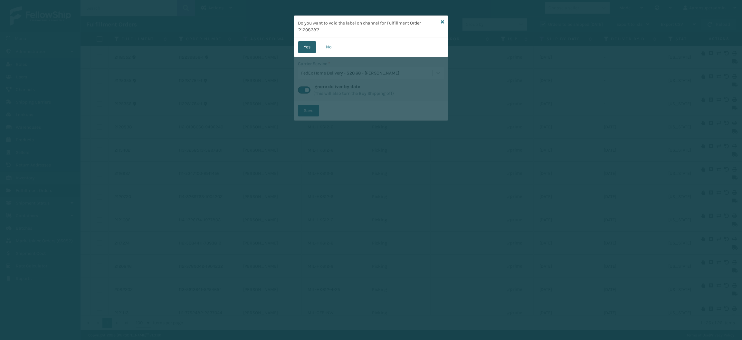
click at [309, 43] on button "Yes" at bounding box center [307, 47] width 18 height 12
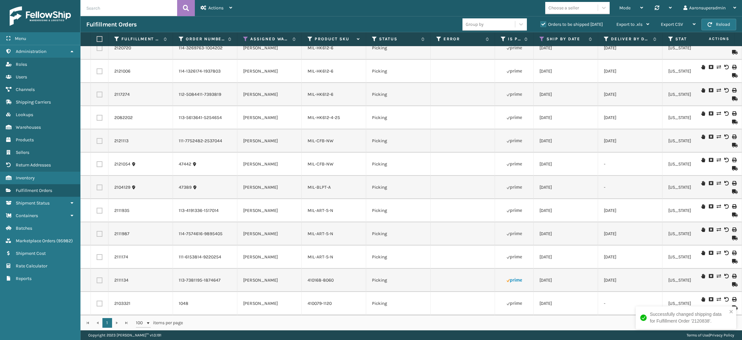
scroll to position [318, 0]
click at [717, 111] on icon at bounding box center [719, 113] width 4 height 5
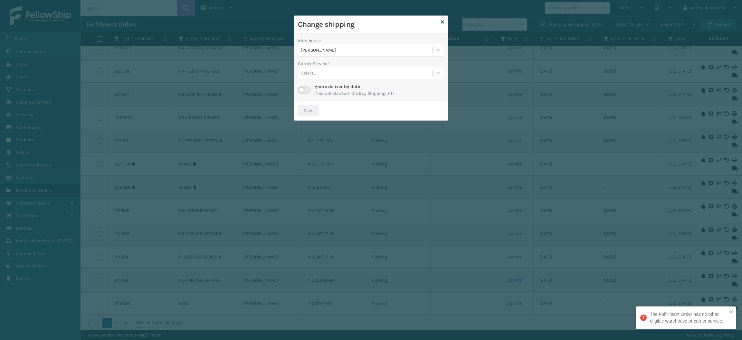
click at [333, 50] on div "[PERSON_NAME]" at bounding box center [367, 50] width 132 height 7
click at [442, 23] on icon at bounding box center [442, 22] width 3 height 5
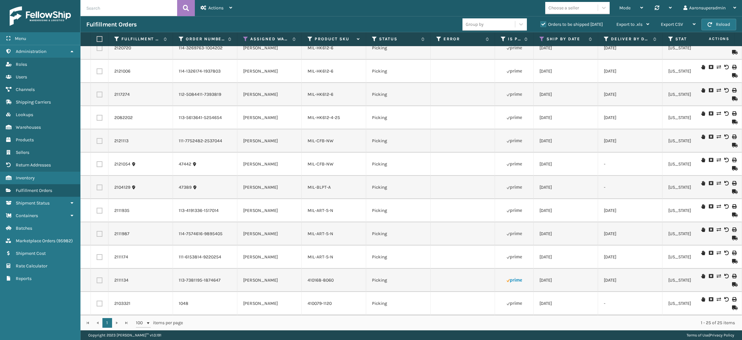
click at [717, 134] on icon at bounding box center [719, 136] width 4 height 5
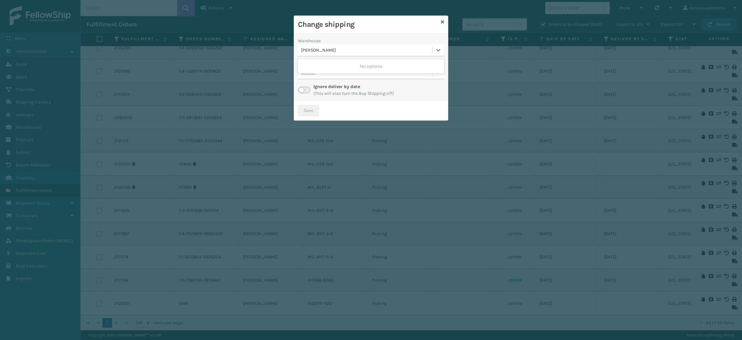
click at [323, 47] on div "[PERSON_NAME]" at bounding box center [367, 50] width 132 height 7
click at [441, 23] on icon at bounding box center [442, 22] width 3 height 5
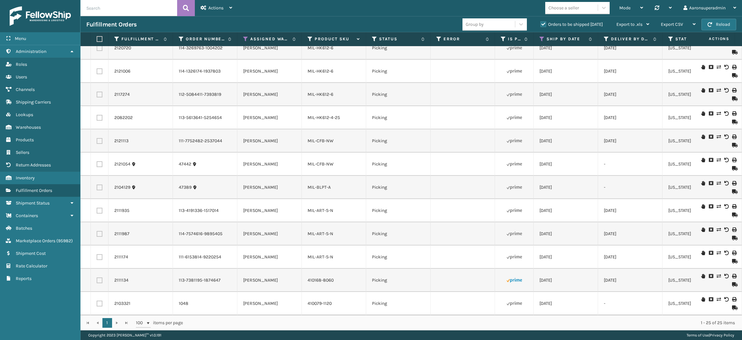
click at [717, 181] on icon at bounding box center [719, 183] width 4 height 5
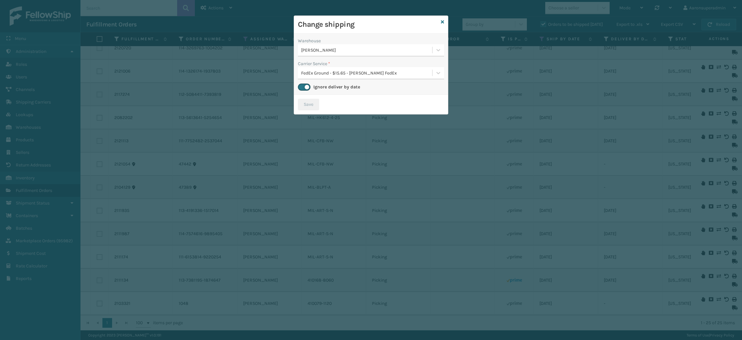
click at [340, 50] on div "[PERSON_NAME]" at bounding box center [367, 50] width 132 height 7
click at [346, 65] on div "WindGap (Iron Mountain) 15" at bounding box center [371, 66] width 146 height 12
click at [311, 103] on button "Save" at bounding box center [308, 105] width 21 height 12
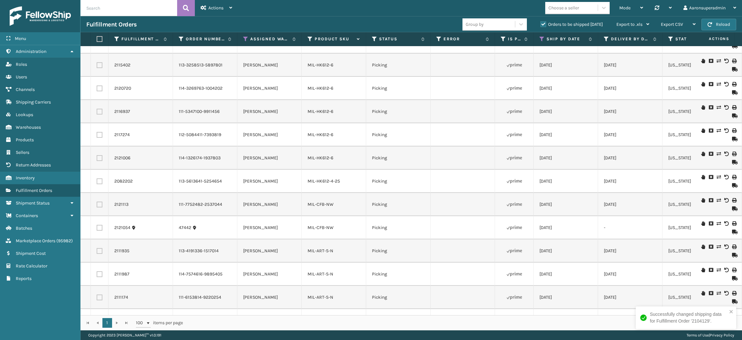
scroll to position [295, 0]
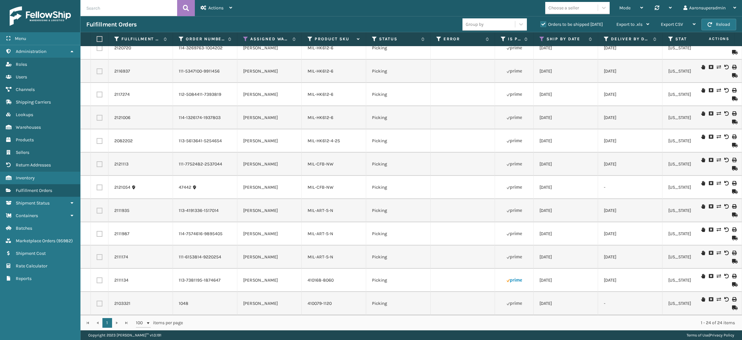
click at [717, 204] on icon at bounding box center [719, 206] width 4 height 5
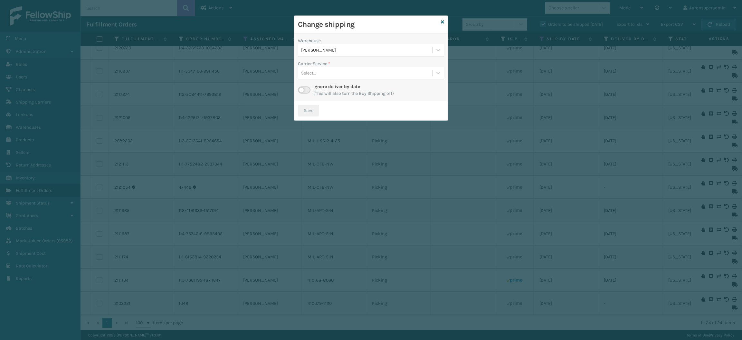
click at [328, 55] on div "[PERSON_NAME]" at bounding box center [365, 50] width 134 height 11
click at [357, 63] on div "WindGap (Iron Mountain) 764" at bounding box center [371, 66] width 146 height 12
click at [382, 75] on div "Select..." at bounding box center [365, 73] width 134 height 11
click at [443, 21] on icon at bounding box center [442, 22] width 3 height 5
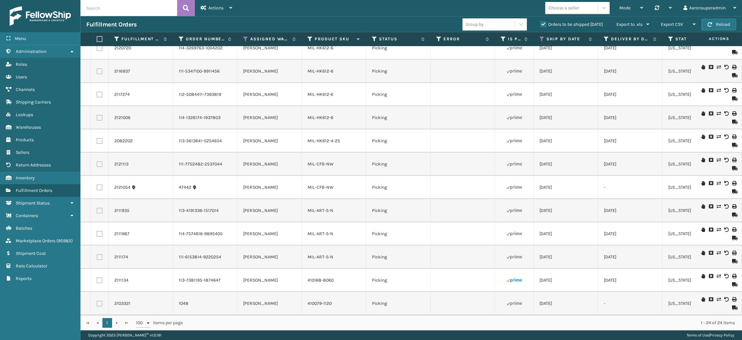
click at [98, 207] on label at bounding box center [100, 210] width 6 height 6
click at [97, 207] on input "checkbox" at bounding box center [97, 209] width 0 height 4
checkbox input "true"
click at [98, 231] on label at bounding box center [100, 234] width 6 height 6
click at [97, 231] on input "checkbox" at bounding box center [97, 233] width 0 height 4
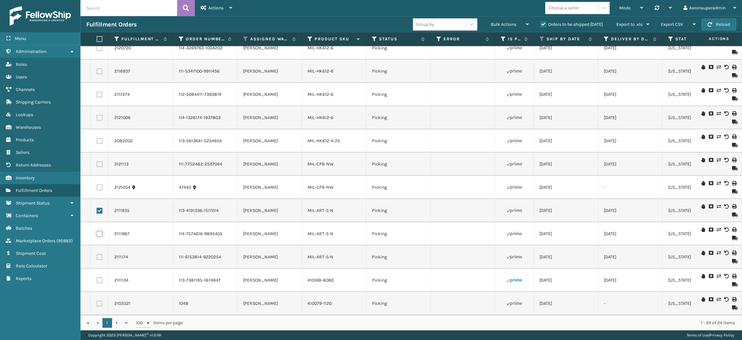
checkbox input "true"
click at [100, 254] on label at bounding box center [100, 257] width 6 height 6
click at [97, 254] on input "checkbox" at bounding box center [97, 256] width 0 height 4
checkbox input "true"
click at [507, 20] on div "Bulk Actions" at bounding box center [510, 24] width 38 height 16
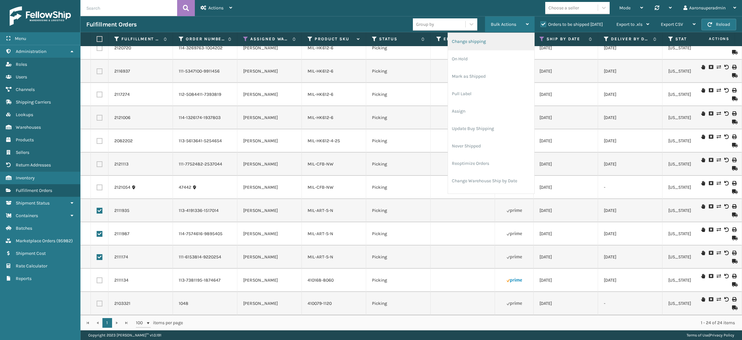
click at [482, 37] on li "Change shipping" at bounding box center [491, 41] width 86 height 17
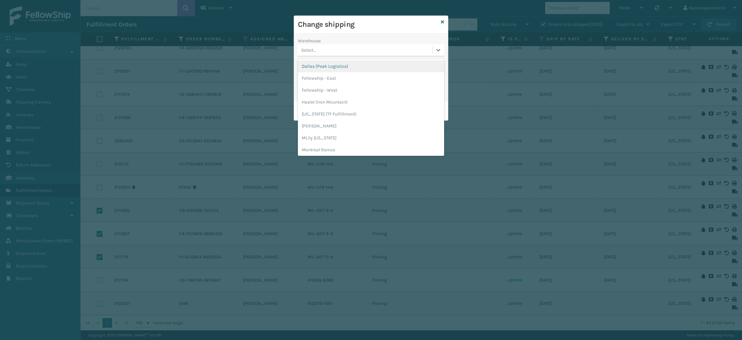
click at [347, 49] on div "Select..." at bounding box center [365, 50] width 134 height 11
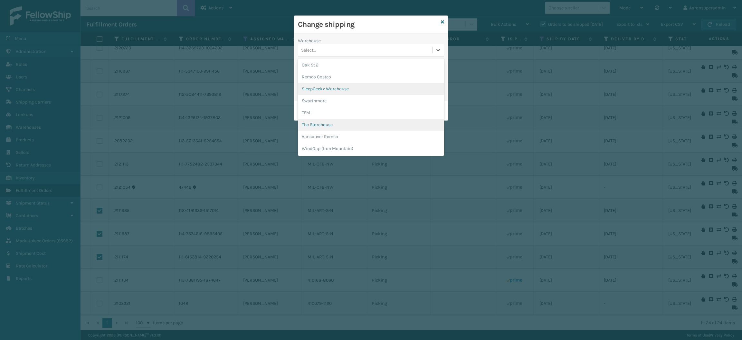
scroll to position [97, 0]
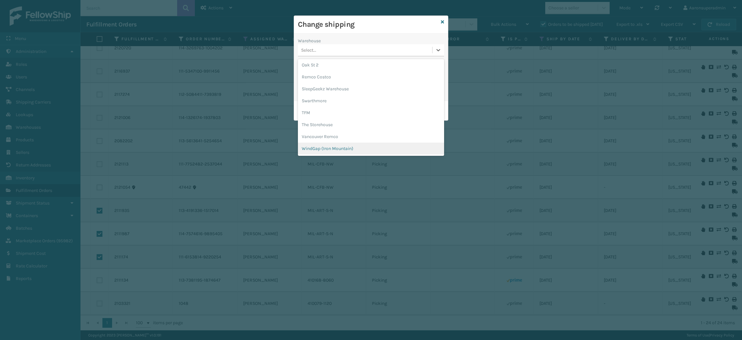
click at [335, 146] on div "WindGap (Iron Mountain)" at bounding box center [371, 148] width 146 height 12
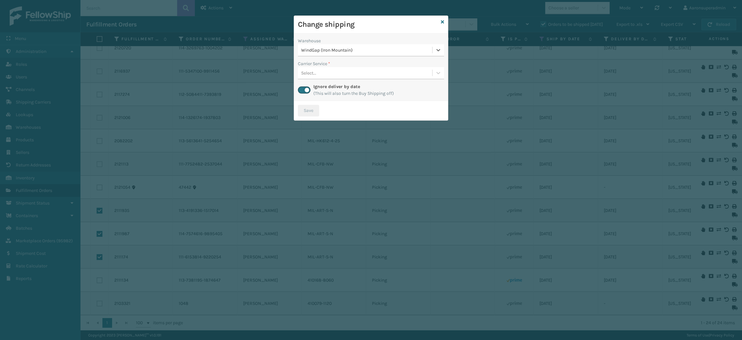
click at [315, 76] on div "Select..." at bounding box center [365, 73] width 134 height 11
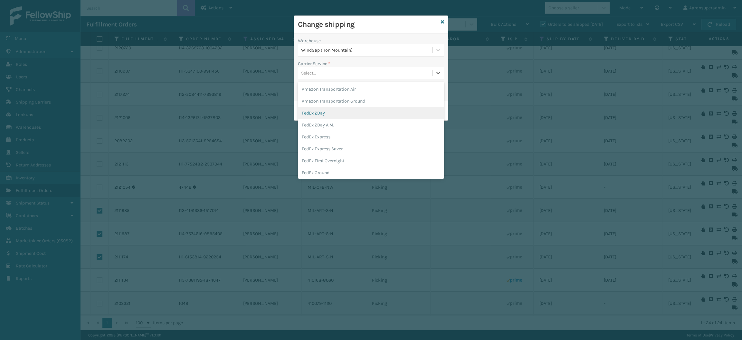
scroll to position [34, 0]
click at [324, 147] on div "FedEx Home Delivery" at bounding box center [371, 150] width 146 height 12
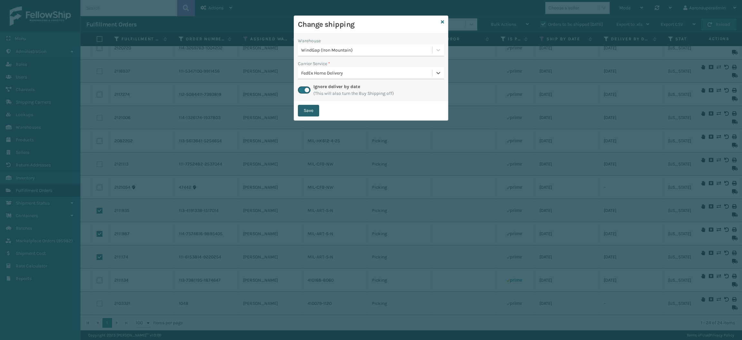
click at [309, 106] on button "Save" at bounding box center [308, 111] width 21 height 12
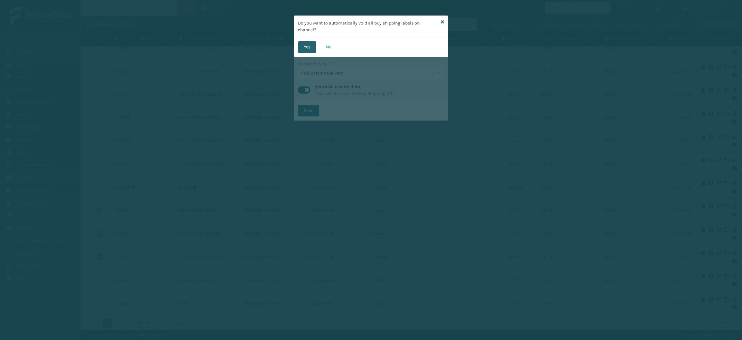
click at [305, 52] on button "Yes" at bounding box center [307, 47] width 18 height 12
checkbox input "false"
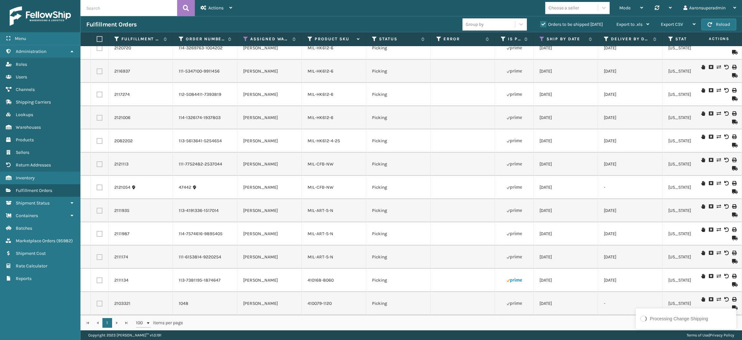
click at [717, 273] on icon at bounding box center [719, 275] width 4 height 5
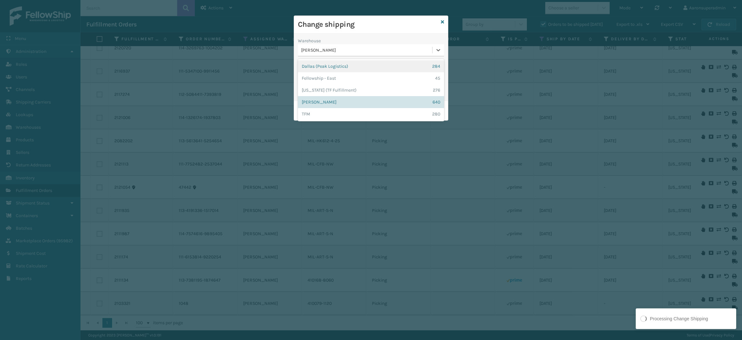
click at [340, 51] on div "[PERSON_NAME]" at bounding box center [367, 50] width 132 height 7
click at [338, 65] on div "Dallas (Peak Logistics) 284" at bounding box center [371, 66] width 146 height 12
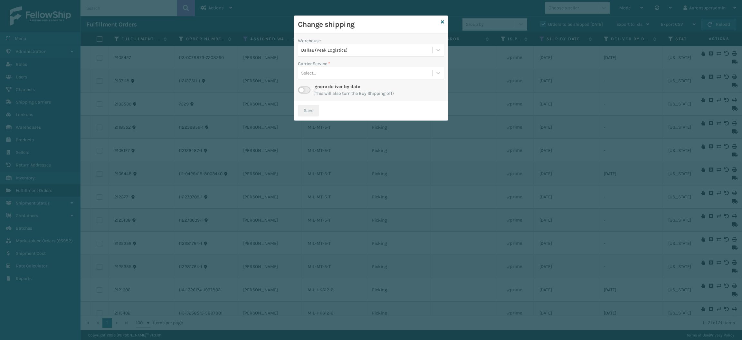
click at [301, 91] on label at bounding box center [304, 89] width 13 height 7
click at [301, 91] on input "checkbox" at bounding box center [300, 88] width 4 height 4
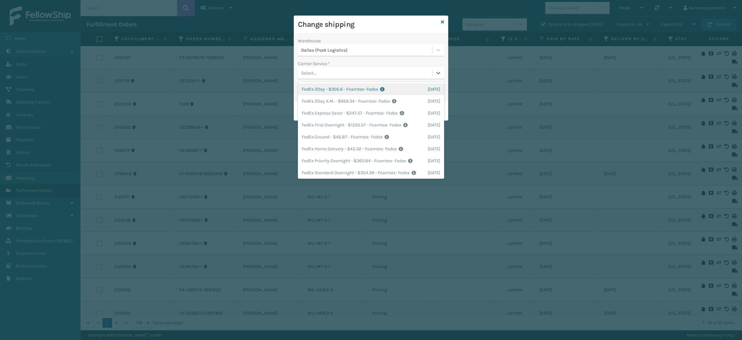
click at [341, 77] on div "Select..." at bounding box center [365, 73] width 134 height 11
click at [328, 148] on div "FedEx Home Delivery - $42.32 - Foamtex- Fedex Shipping Cost $42.32 Surplus Cost…" at bounding box center [371, 149] width 146 height 12
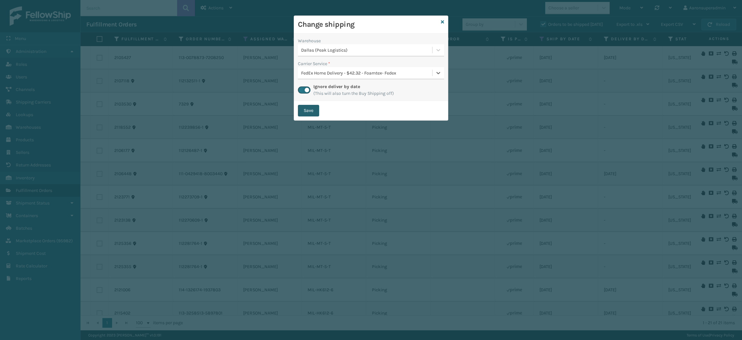
click at [311, 113] on button "Save" at bounding box center [308, 111] width 21 height 12
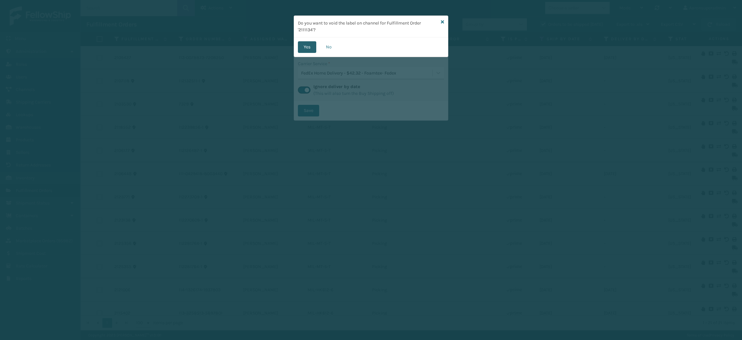
click at [303, 47] on button "Yes" at bounding box center [307, 47] width 18 height 12
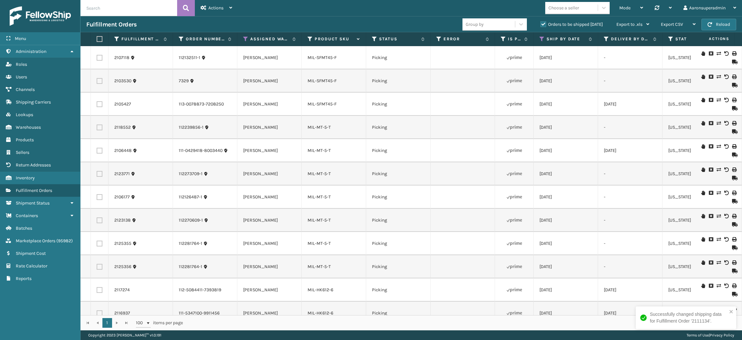
scroll to position [202, 0]
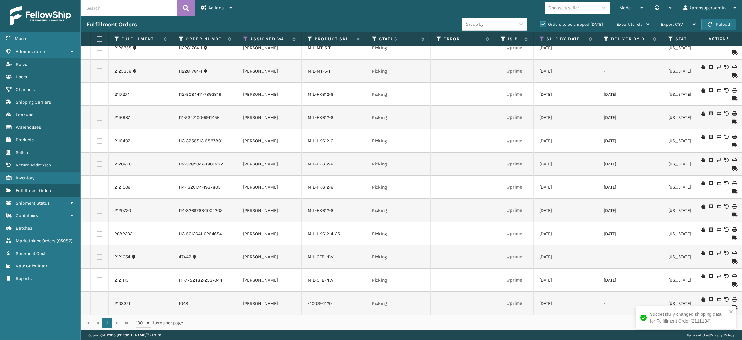
click at [717, 297] on icon at bounding box center [719, 299] width 4 height 5
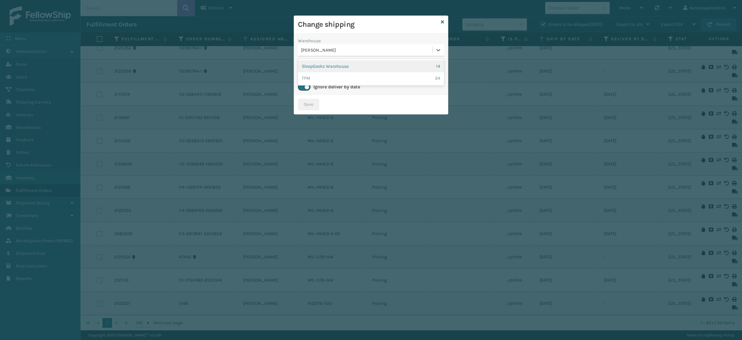
click at [341, 53] on div "[PERSON_NAME]" at bounding box center [365, 50] width 134 height 11
click at [336, 81] on div "TFM 24" at bounding box center [371, 78] width 146 height 12
click at [308, 101] on button "Save" at bounding box center [308, 105] width 21 height 12
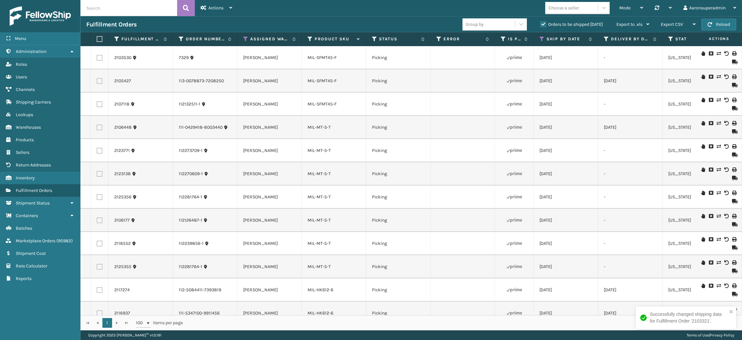
scroll to position [179, 0]
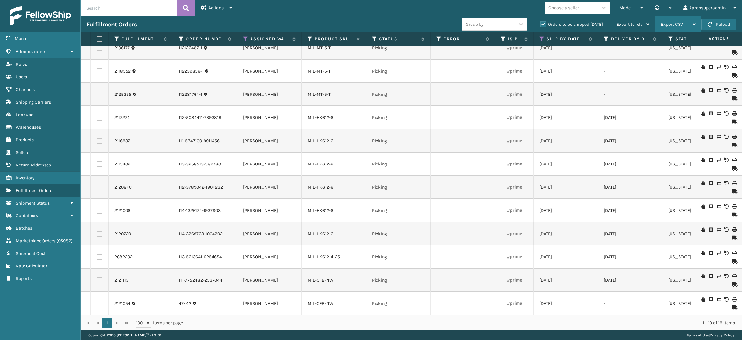
click at [665, 31] on div "Export CSV" at bounding box center [678, 24] width 35 height 16
click at [649, 39] on li "Export Current Page" at bounding box center [658, 41] width 86 height 17
click at [676, 24] on span "Export CSV" at bounding box center [672, 24] width 22 height 5
click at [662, 38] on li "Export Current Page" at bounding box center [658, 41] width 86 height 17
click at [318, 138] on link "MIL-HK612-6" at bounding box center [321, 140] width 26 height 5
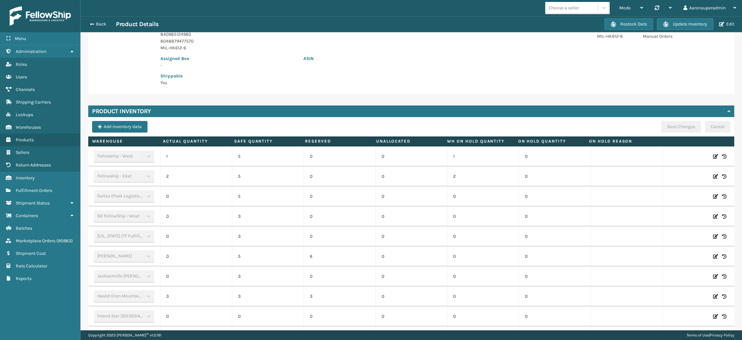
scroll to position [190, 0]
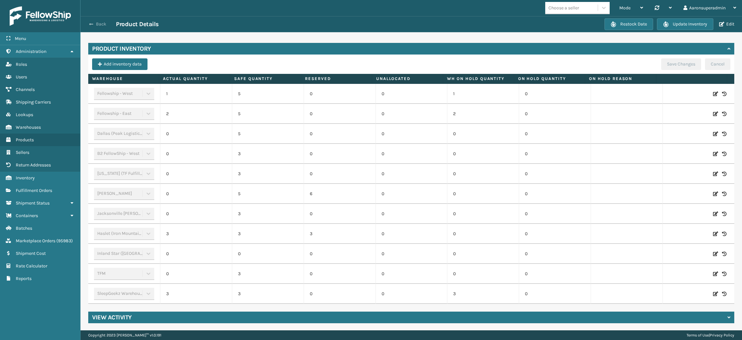
click at [97, 22] on button "Back" at bounding box center [101, 24] width 30 height 6
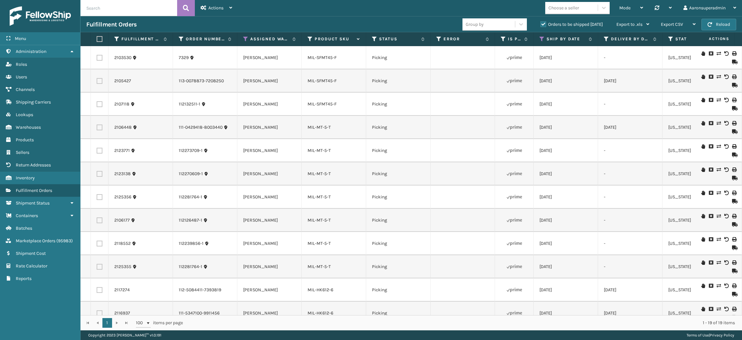
scroll to position [179, 0]
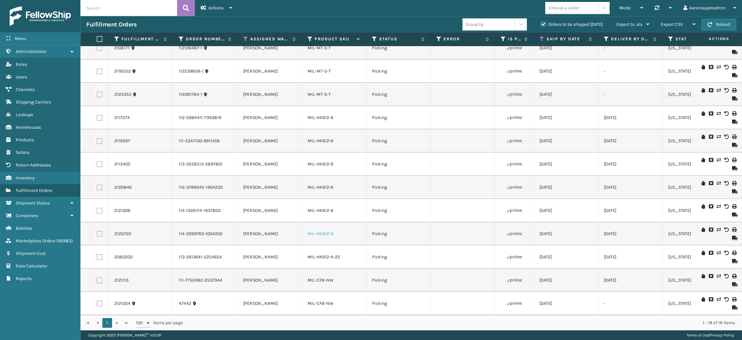
click at [323, 231] on link "MIL-HK612-6" at bounding box center [321, 233] width 26 height 5
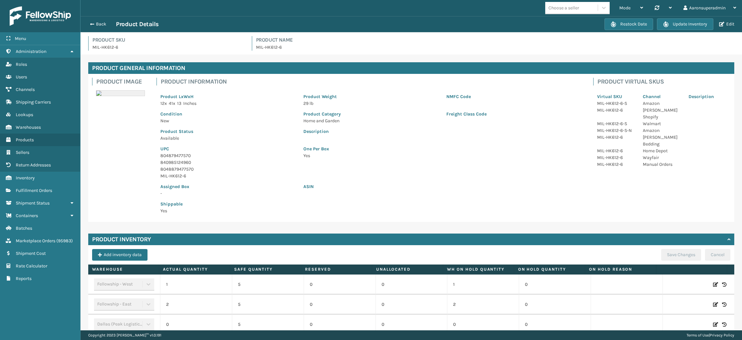
scroll to position [190, 0]
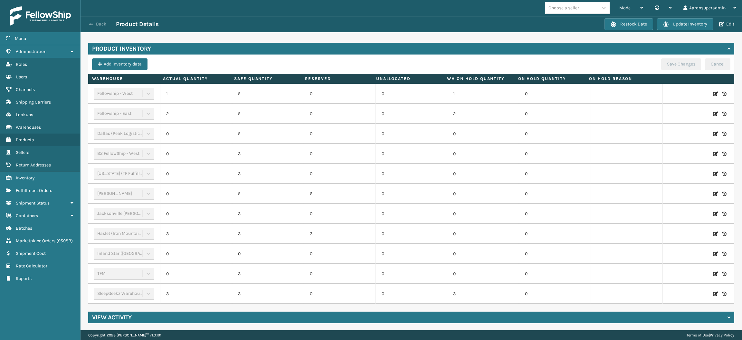
click at [97, 23] on button "Back" at bounding box center [101, 24] width 30 height 6
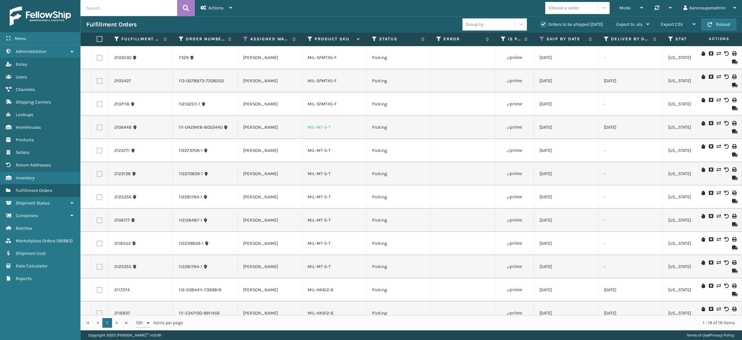
click at [321, 128] on link "MIL-MT-5-T" at bounding box center [319, 126] width 23 height 5
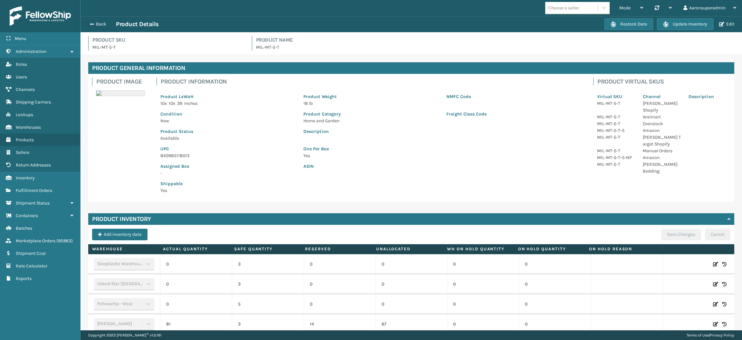
scroll to position [130, 0]
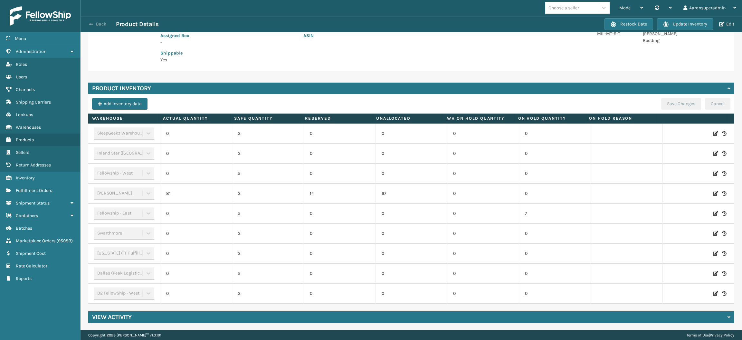
click at [99, 24] on button "Back" at bounding box center [101, 24] width 30 height 6
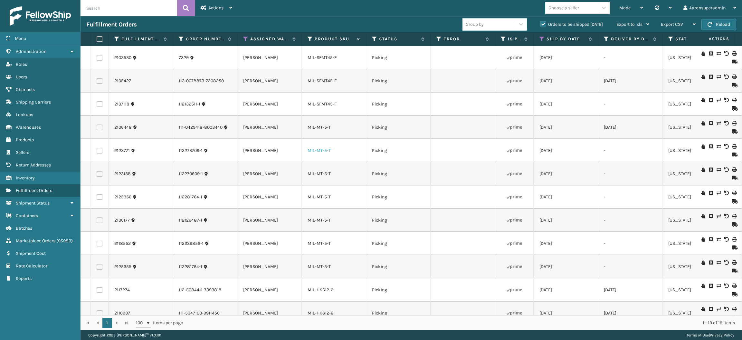
click at [324, 148] on link "MIL-MT-5-T" at bounding box center [319, 150] width 23 height 5
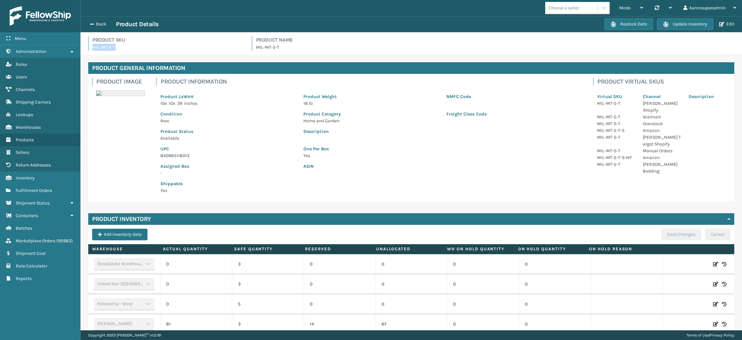
drag, startPoint x: 138, startPoint y: 48, endPoint x: 90, endPoint y: 45, distance: 48.7
click at [90, 45] on div "Product SKU MIL-MT-5-T" at bounding box center [166, 43] width 156 height 14
copy p "MIL-MT-5-T"
click at [93, 23] on span "button" at bounding box center [91, 24] width 4 height 5
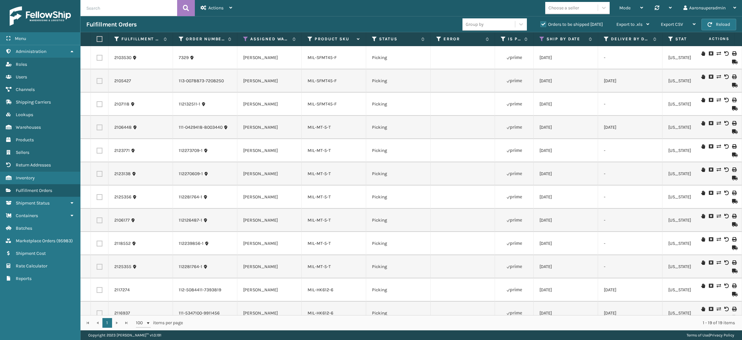
click at [219, 18] on div "Fulfillment Orders Group by Orders to be shipped [DATE] Export to .xls Use ship…" at bounding box center [412, 24] width 662 height 16
click at [219, 14] on div "Actions" at bounding box center [217, 8] width 32 height 16
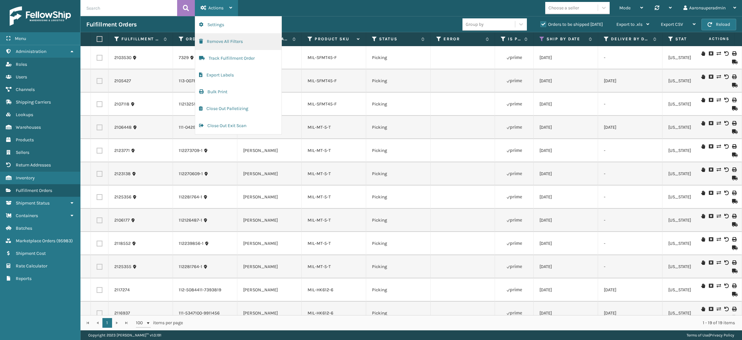
click at [231, 46] on button "Remove All Filters" at bounding box center [238, 41] width 86 height 17
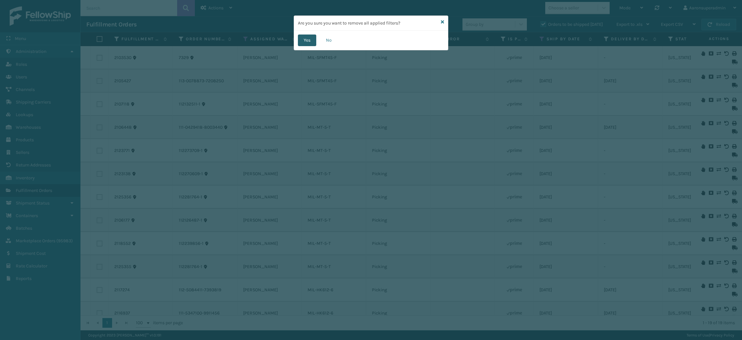
click at [304, 42] on button "Yes" at bounding box center [307, 40] width 18 height 12
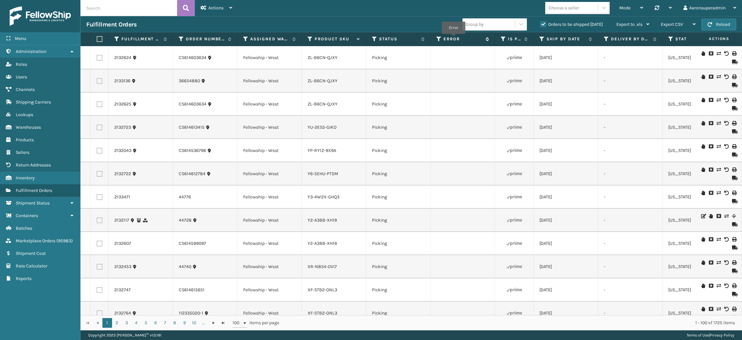
click at [453, 37] on label "Error" at bounding box center [463, 39] width 39 height 6
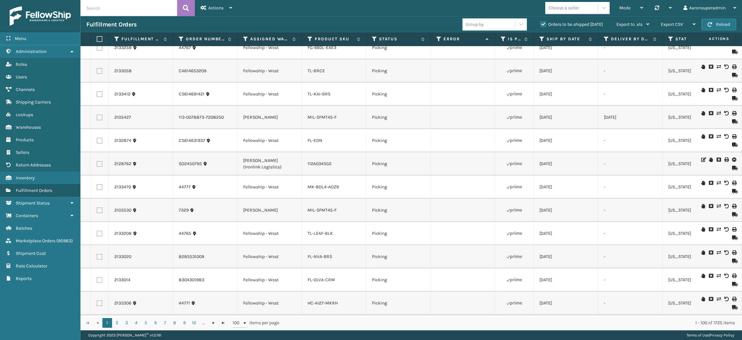
scroll to position [1107, 0]
